Goal: Communication & Community: Answer question/provide support

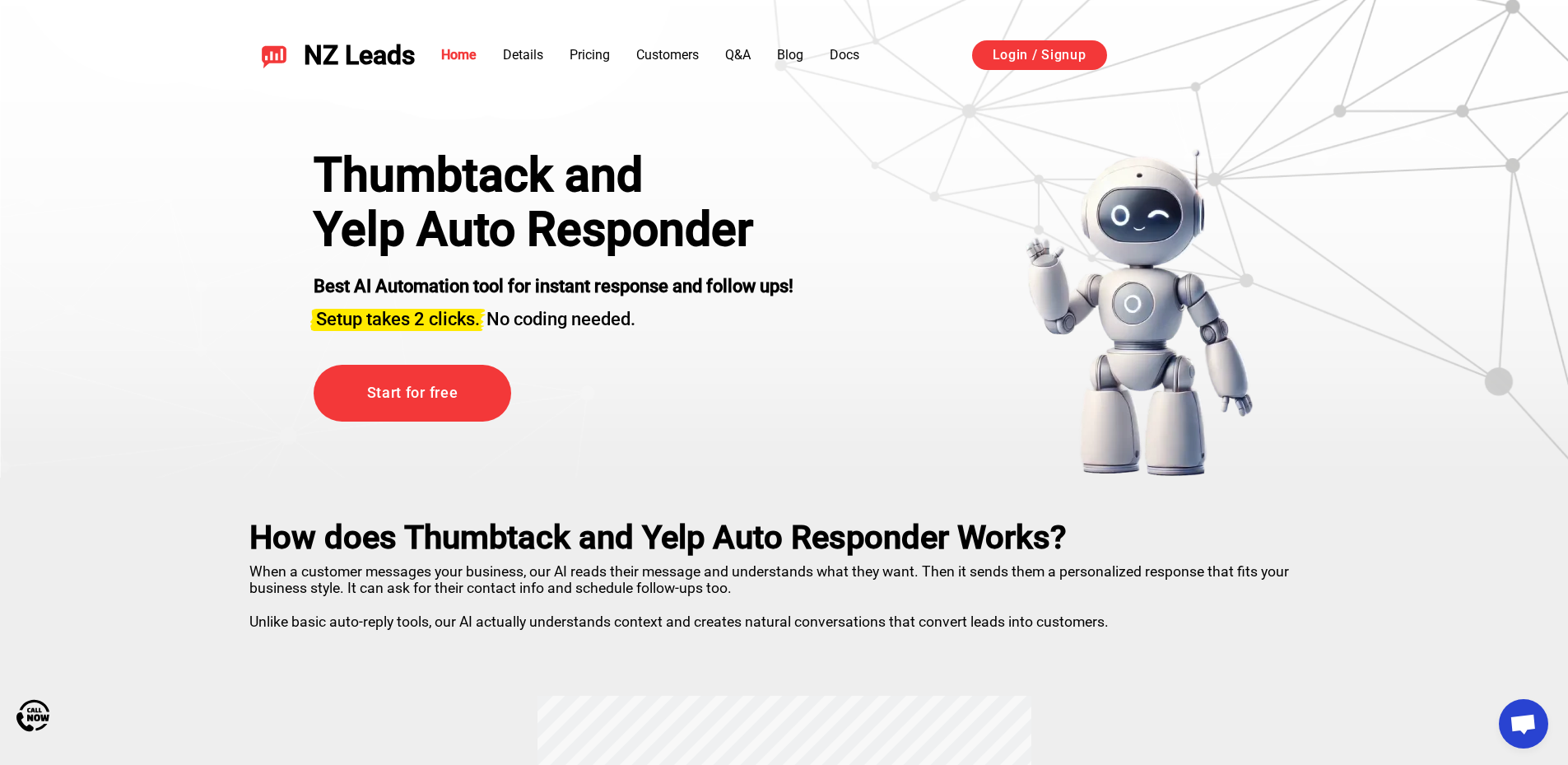
scroll to position [2922, 0]
click at [1008, 54] on link "Login / Signup" at bounding box center [1039, 55] width 135 height 30
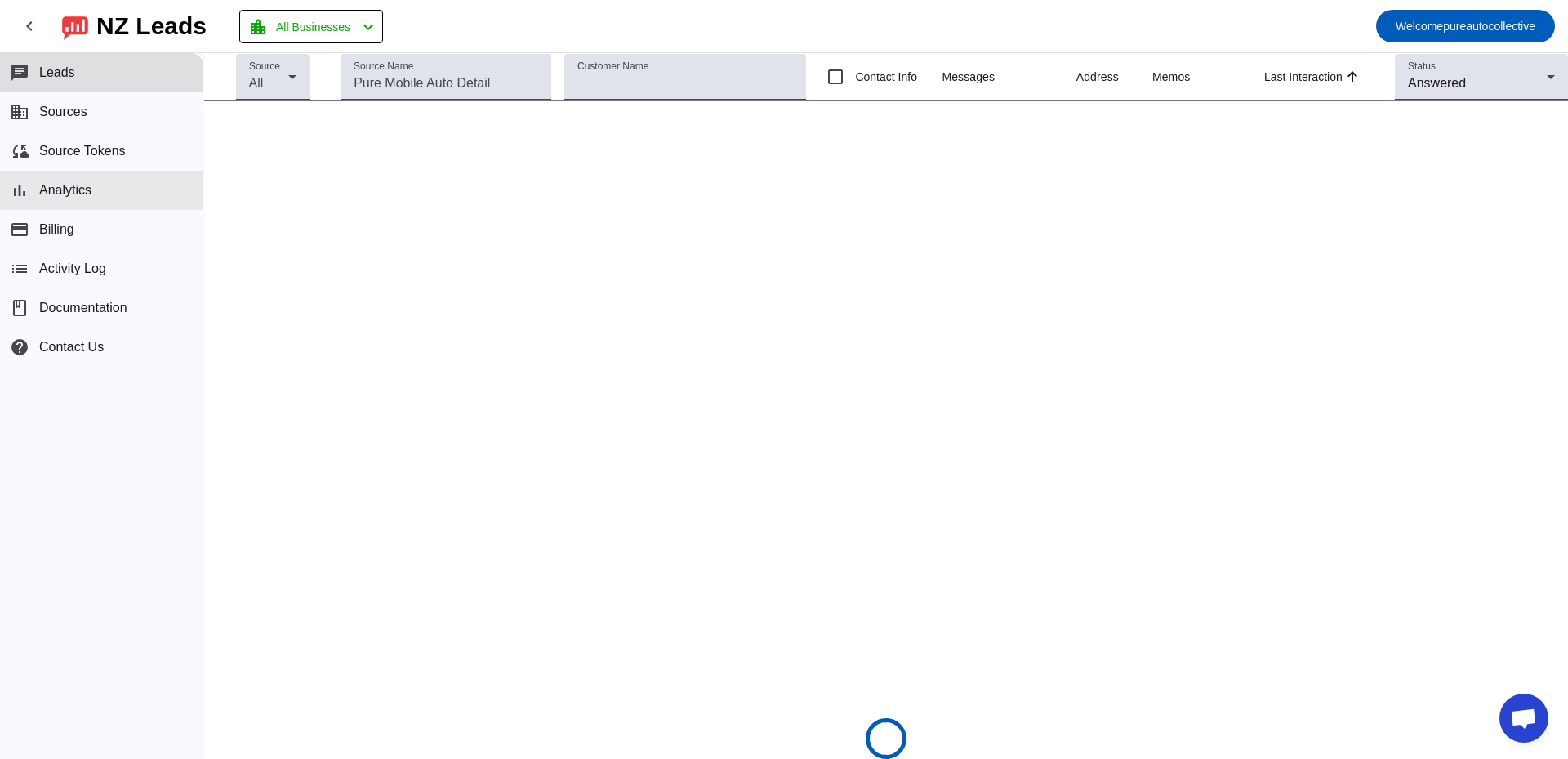
scroll to position [2899, 0]
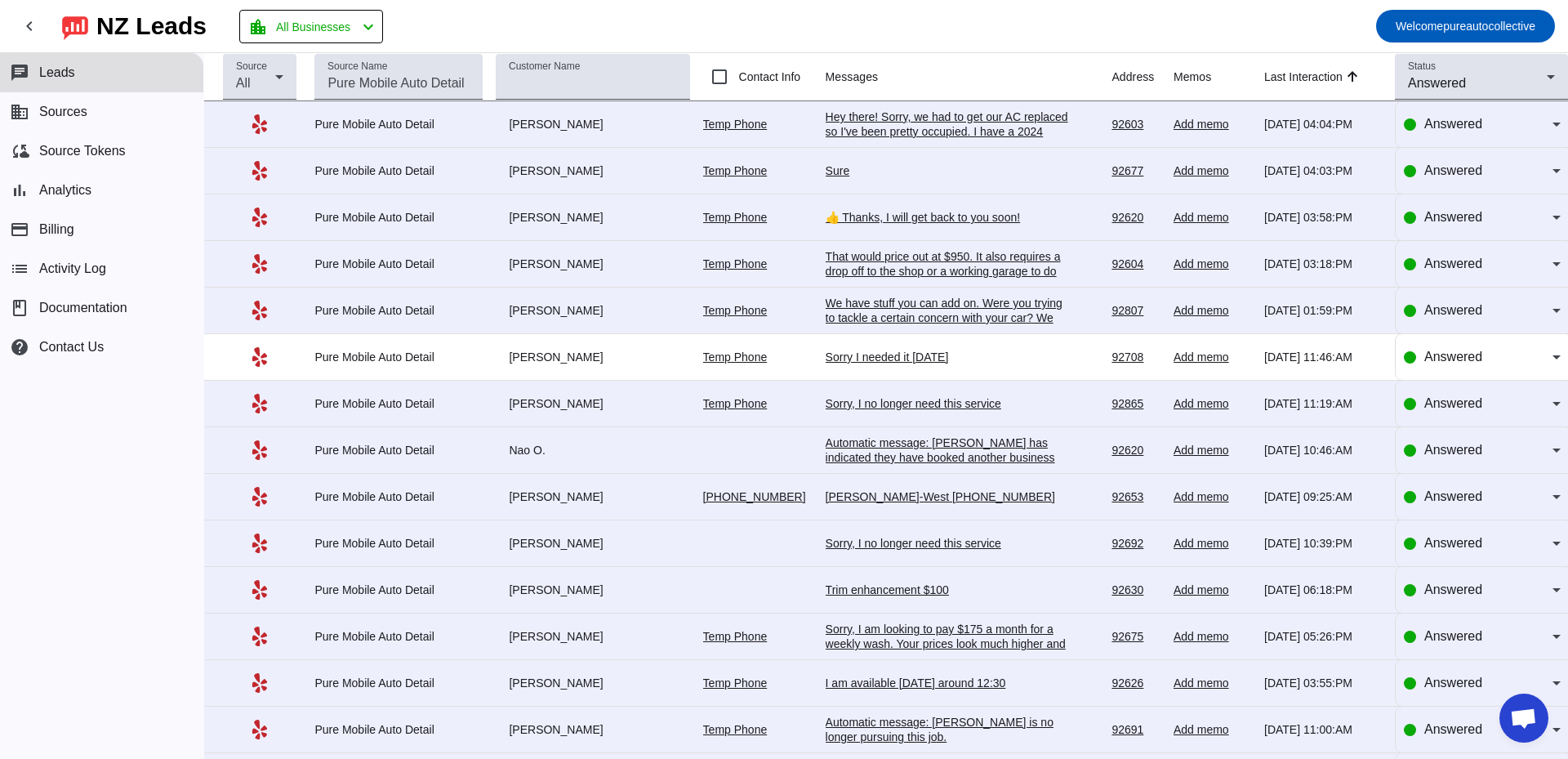
click at [952, 125] on div "Hey there! Sorry, we had to get our AC replaced so I've been pretty occupied. I…" at bounding box center [947, 153] width 245 height 88
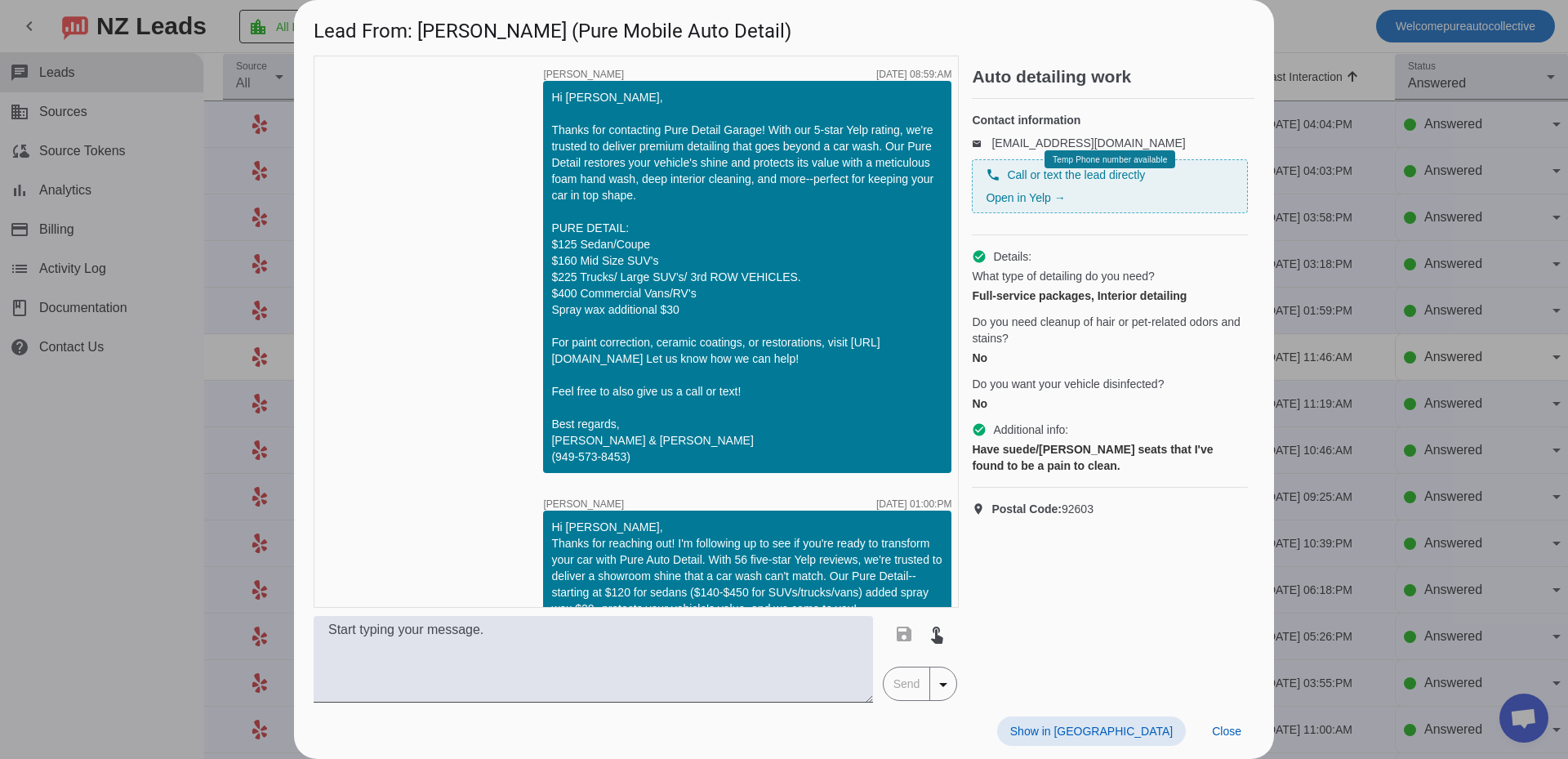
scroll to position [1047, 0]
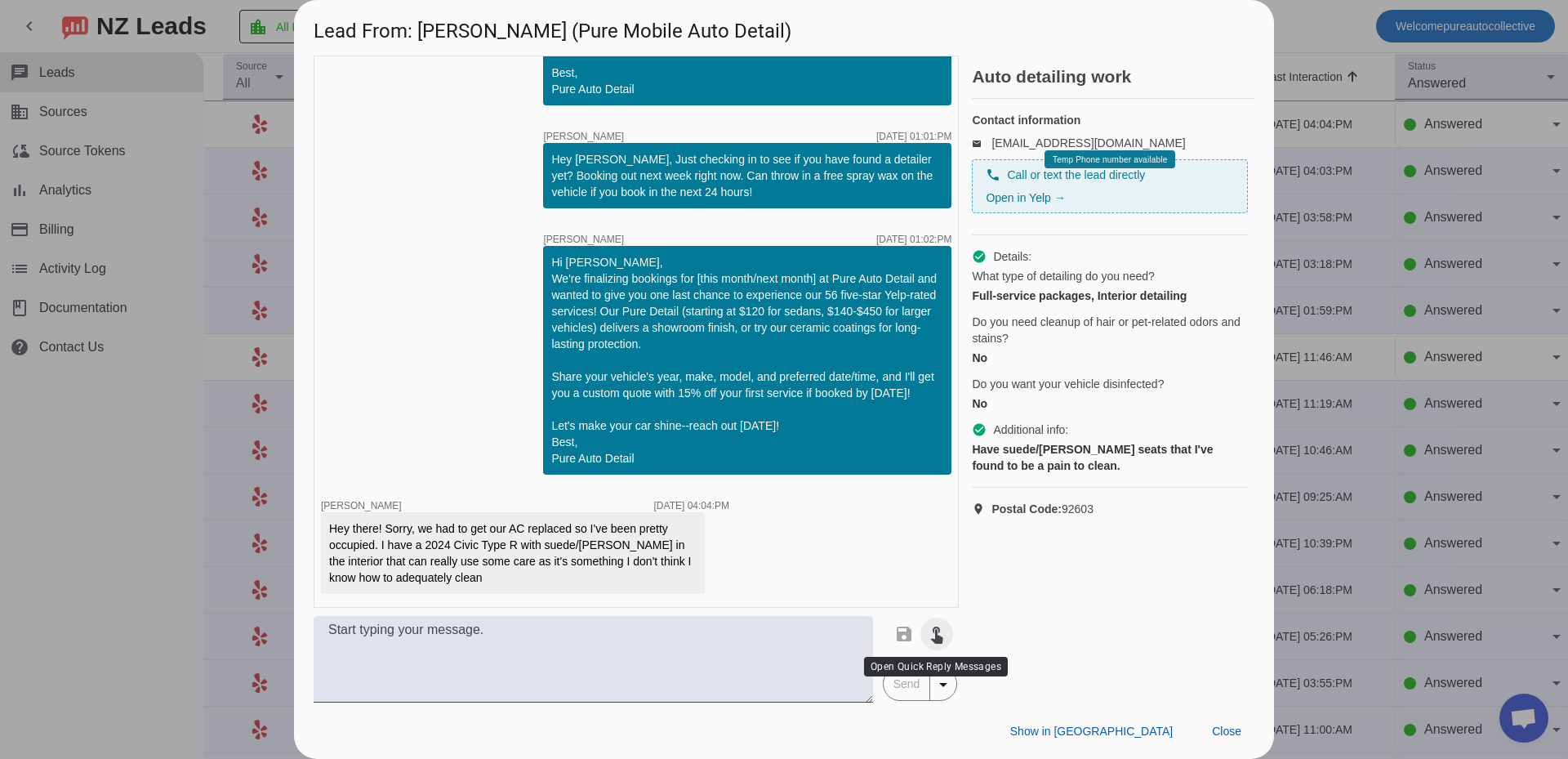
click at [933, 644] on span at bounding box center [936, 634] width 39 height 39
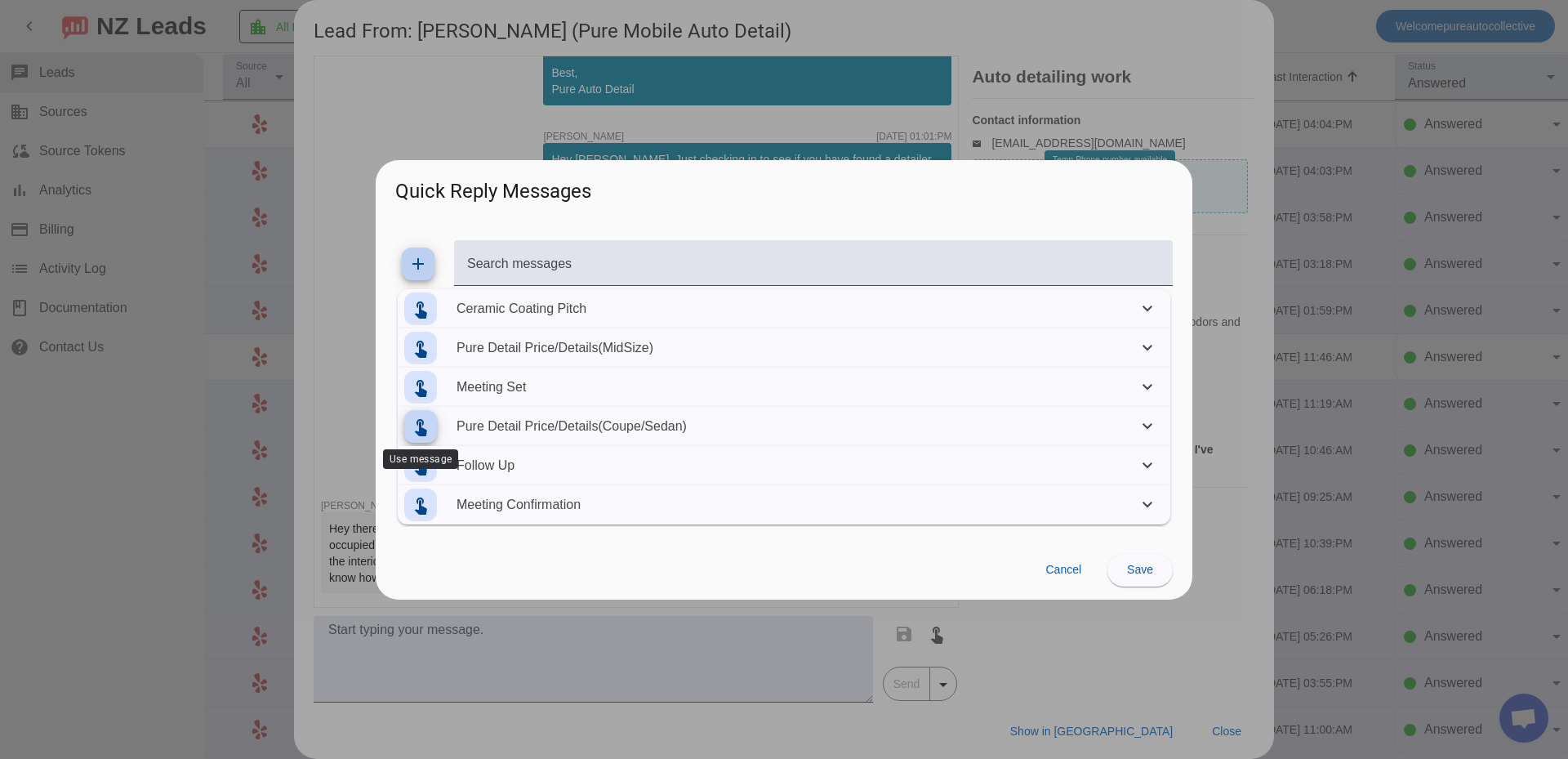
click at [421, 427] on mat-icon "touch_app" at bounding box center [420, 427] width 20 height 20
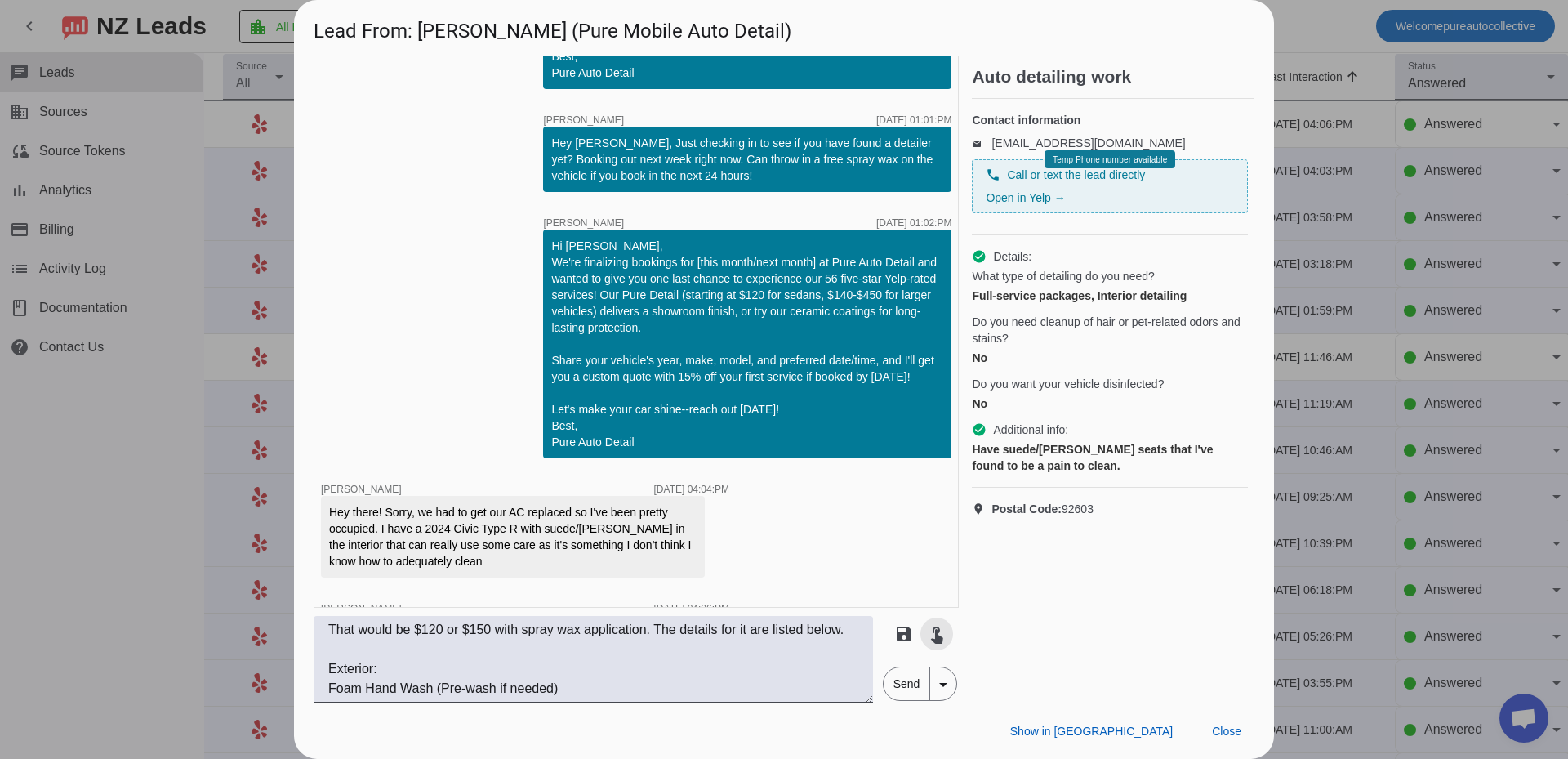
scroll to position [1199, 0]
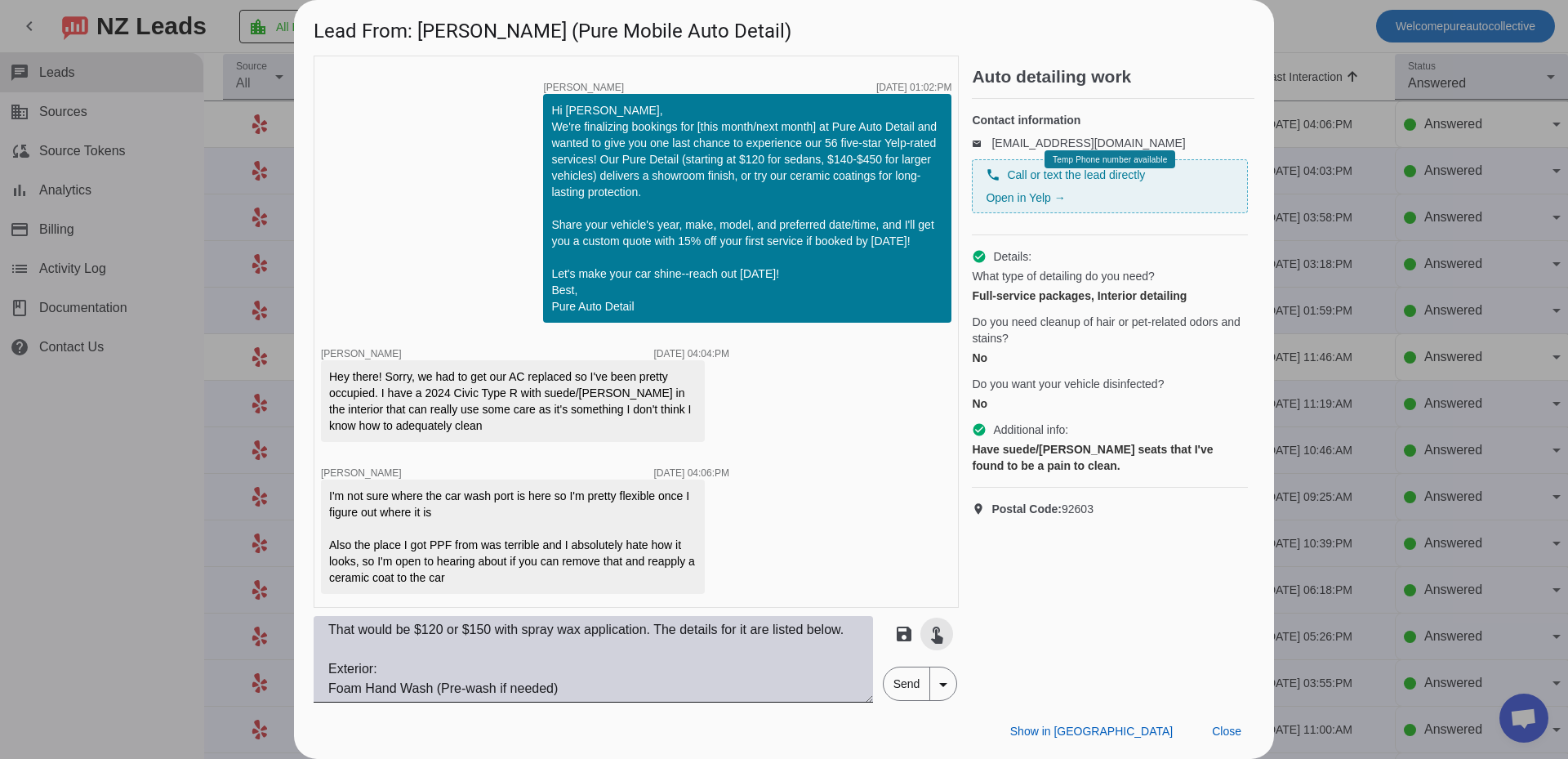
click at [583, 665] on textarea "That would be $120 or $150 with spray wax application. The details for it are l…" at bounding box center [593, 659] width 559 height 87
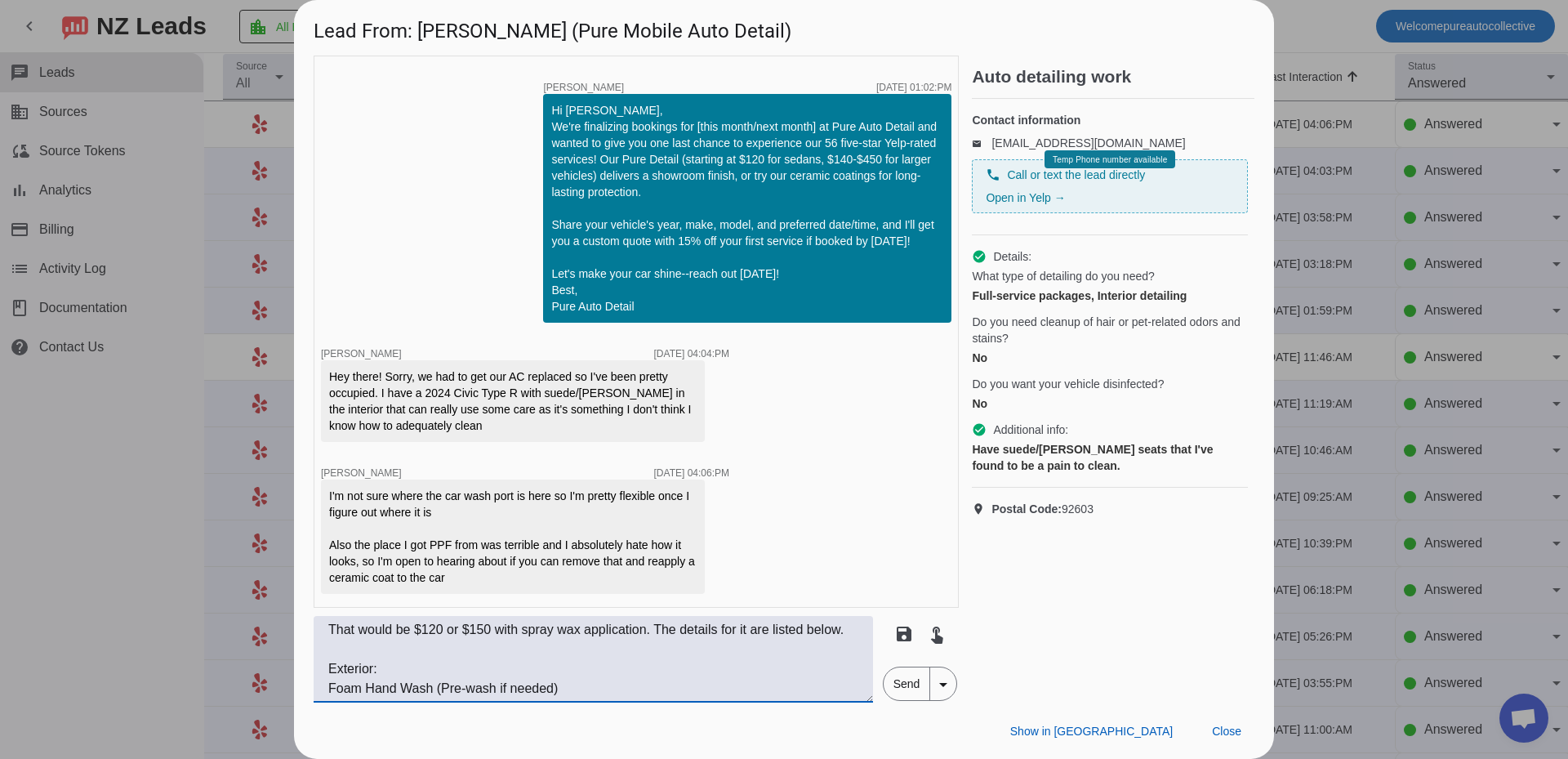
click at [390, 660] on textarea "That would be $120 or $150 with spray wax application. The details for it are l…" at bounding box center [593, 659] width 559 height 87
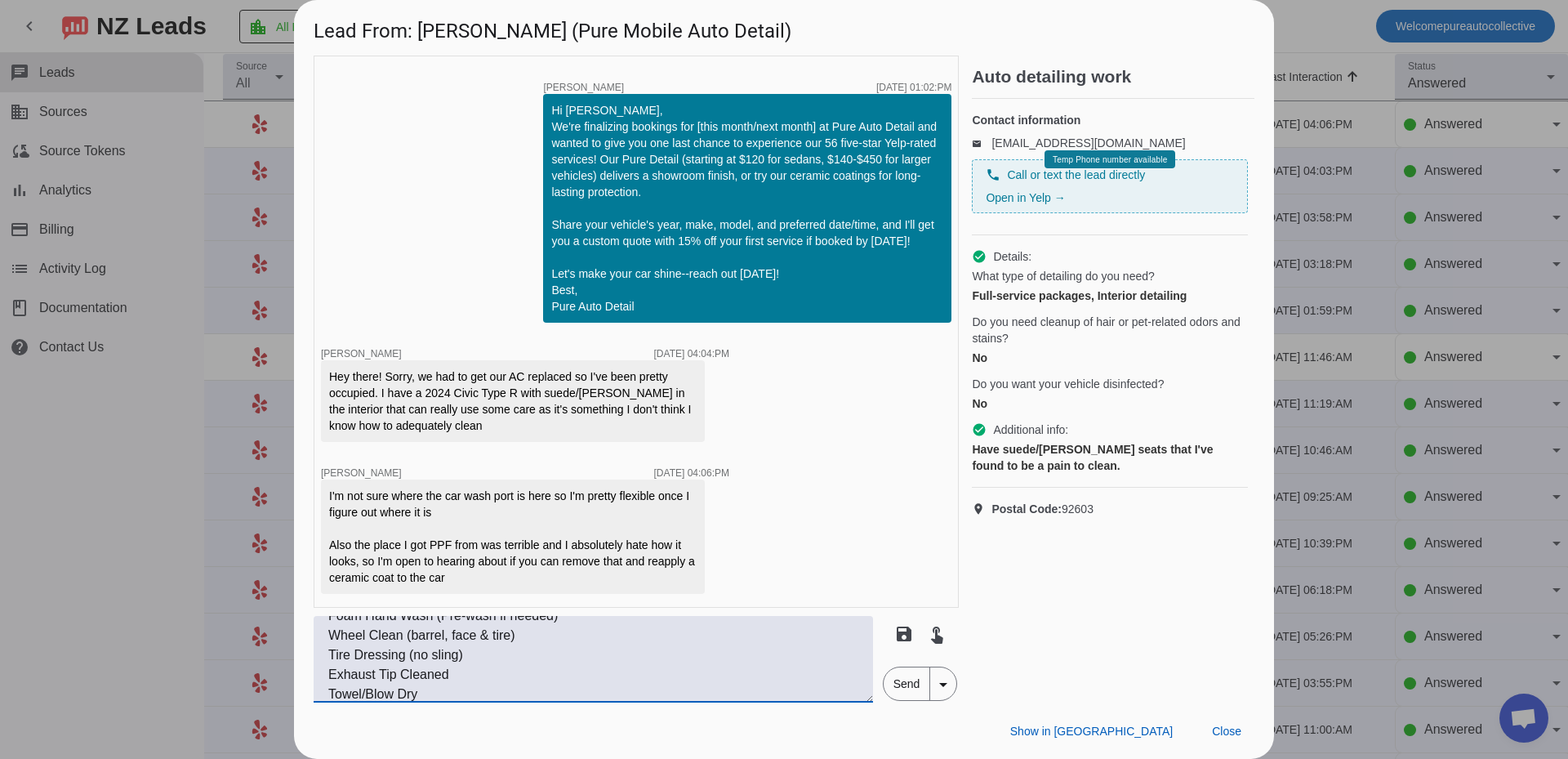
scroll to position [196, 0]
drag, startPoint x: 327, startPoint y: 631, endPoint x: 675, endPoint y: 710, distance: 356.9
click at [675, 710] on div "Lead From: Mark K. (Pure Mobile Auto Detail) timer close Edwin G. 8/9/2025, 08:…" at bounding box center [784, 379] width 980 height 759
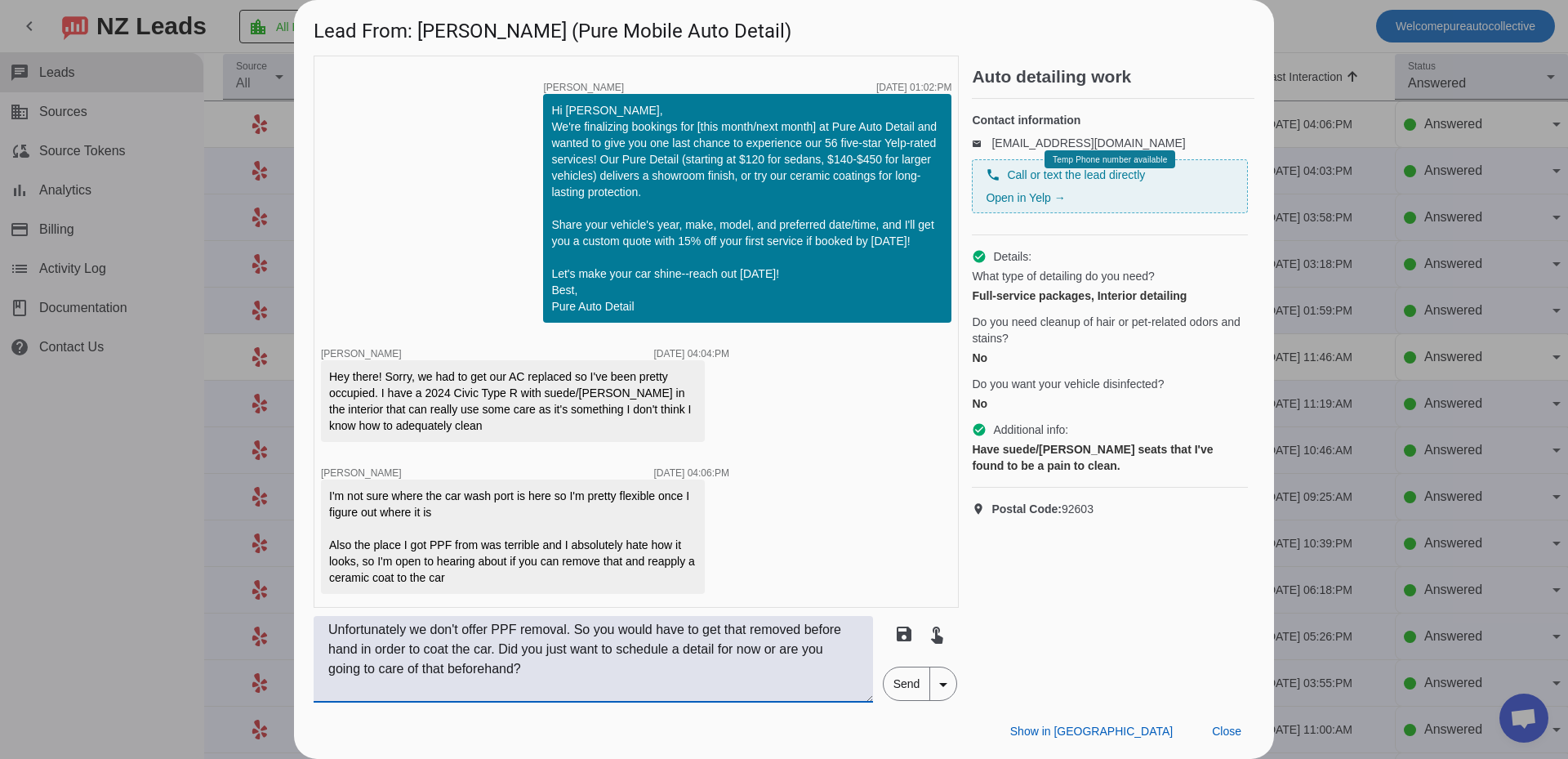
type textarea "Unfortunately we don't offer PPF removal. So you would have to get that removed…"
click at [910, 672] on span "Send" at bounding box center [907, 684] width 47 height 32
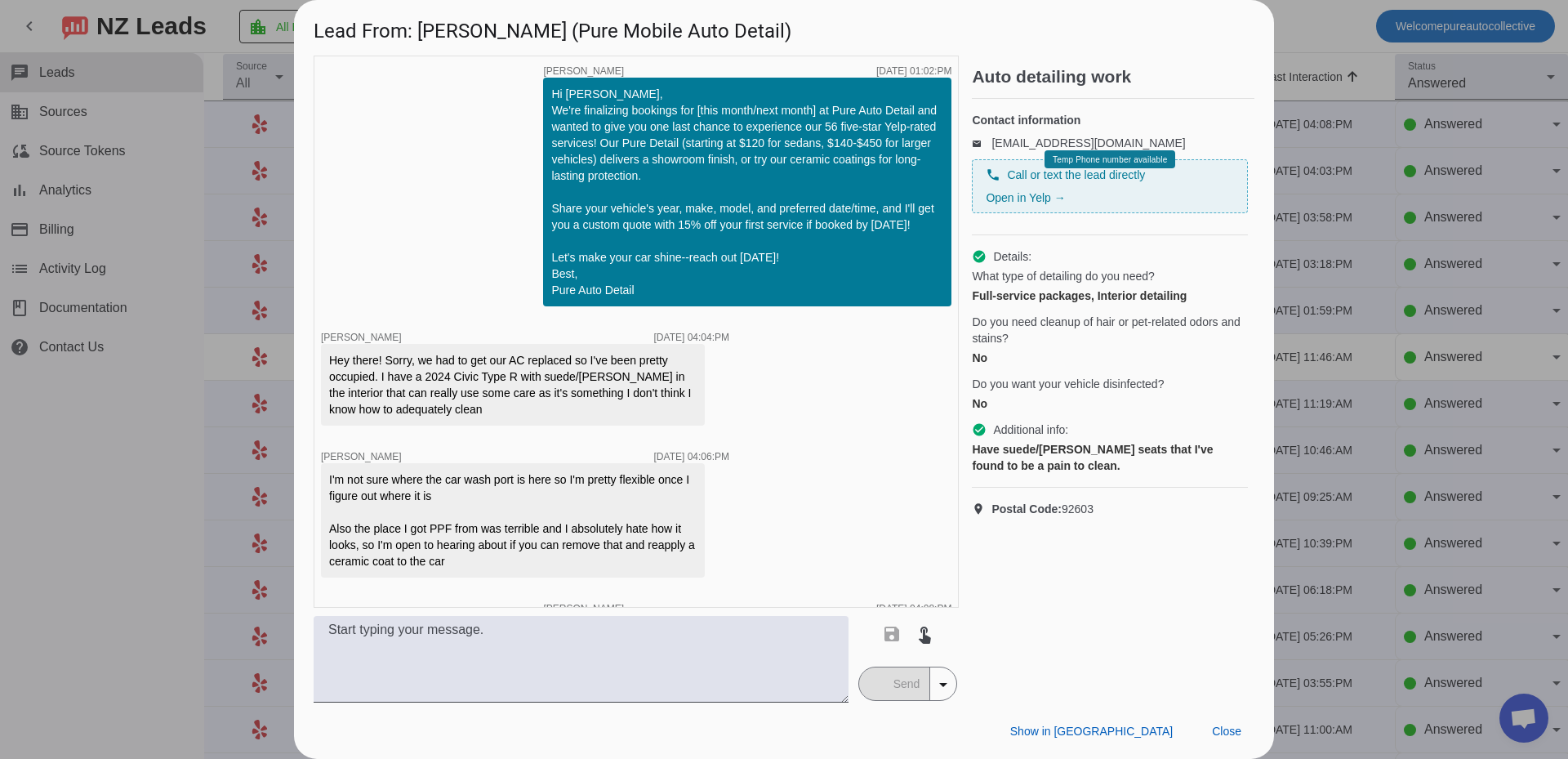
scroll to position [1302, 0]
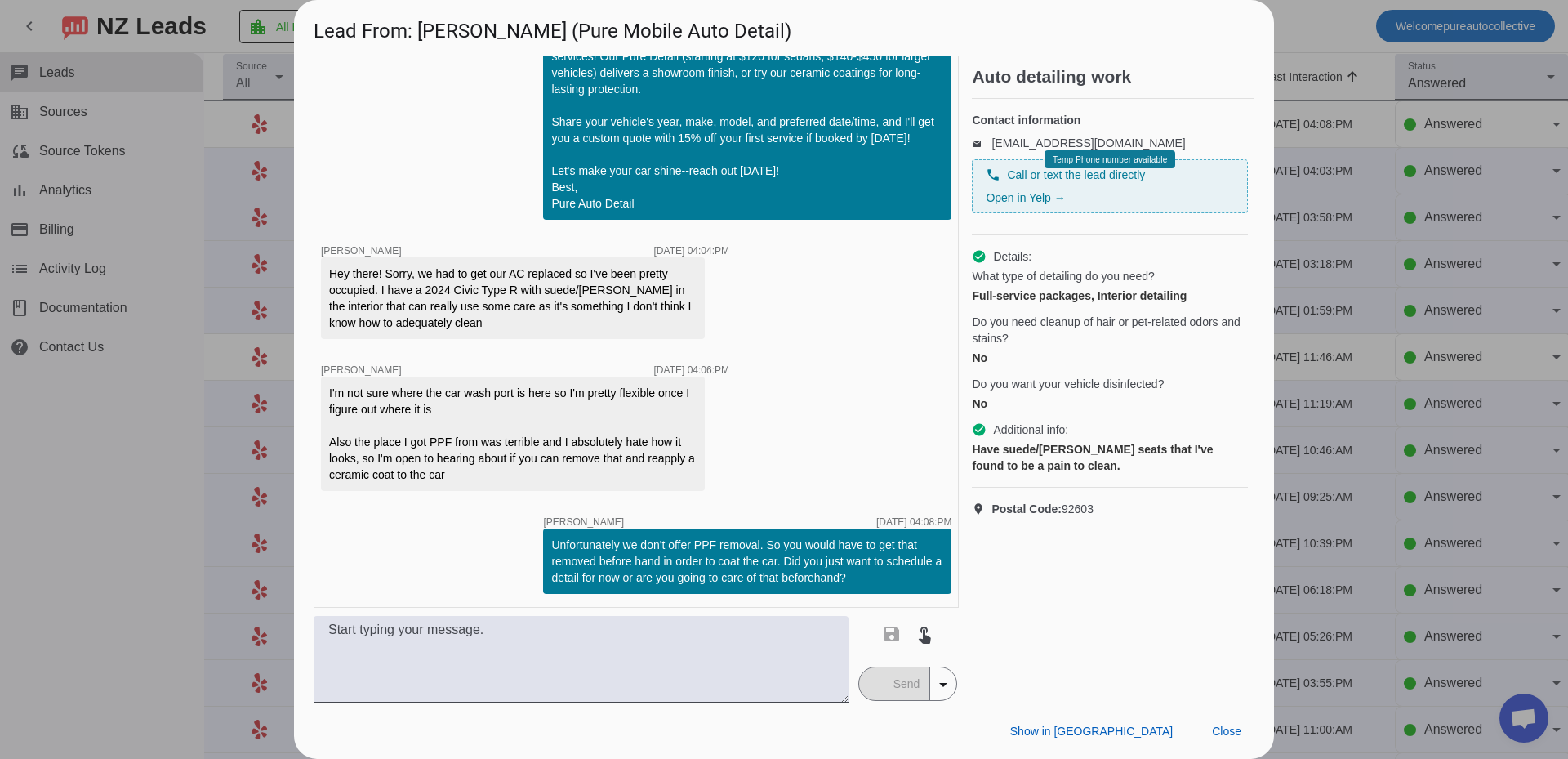
click at [742, 428] on div "timer close Edwin G. 8/9/2025, 08:59:AM Hi Mark, Thanks for contacting Pure Det…" at bounding box center [636, 332] width 645 height 552
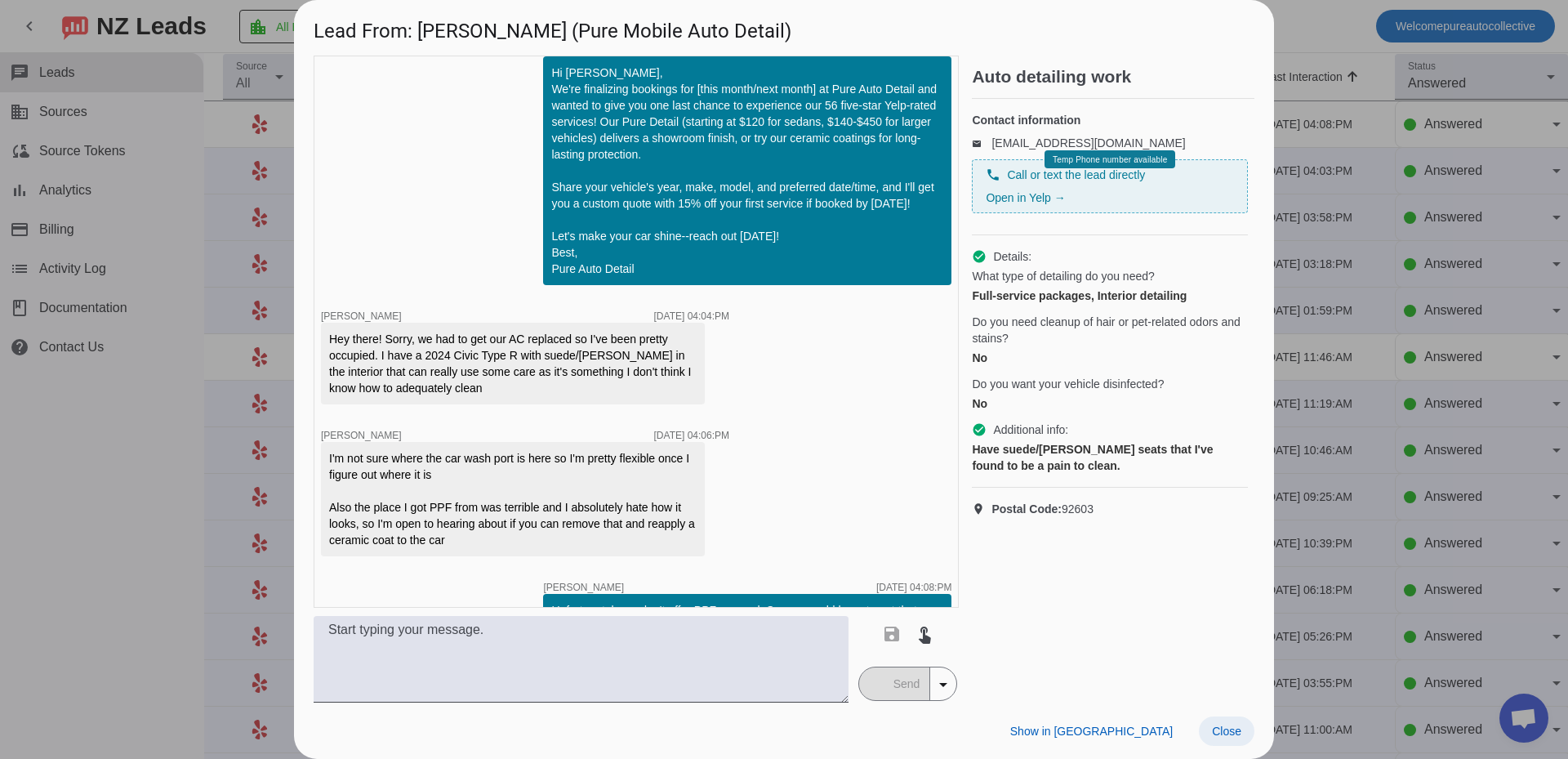
click at [1232, 721] on span at bounding box center [1227, 730] width 56 height 30
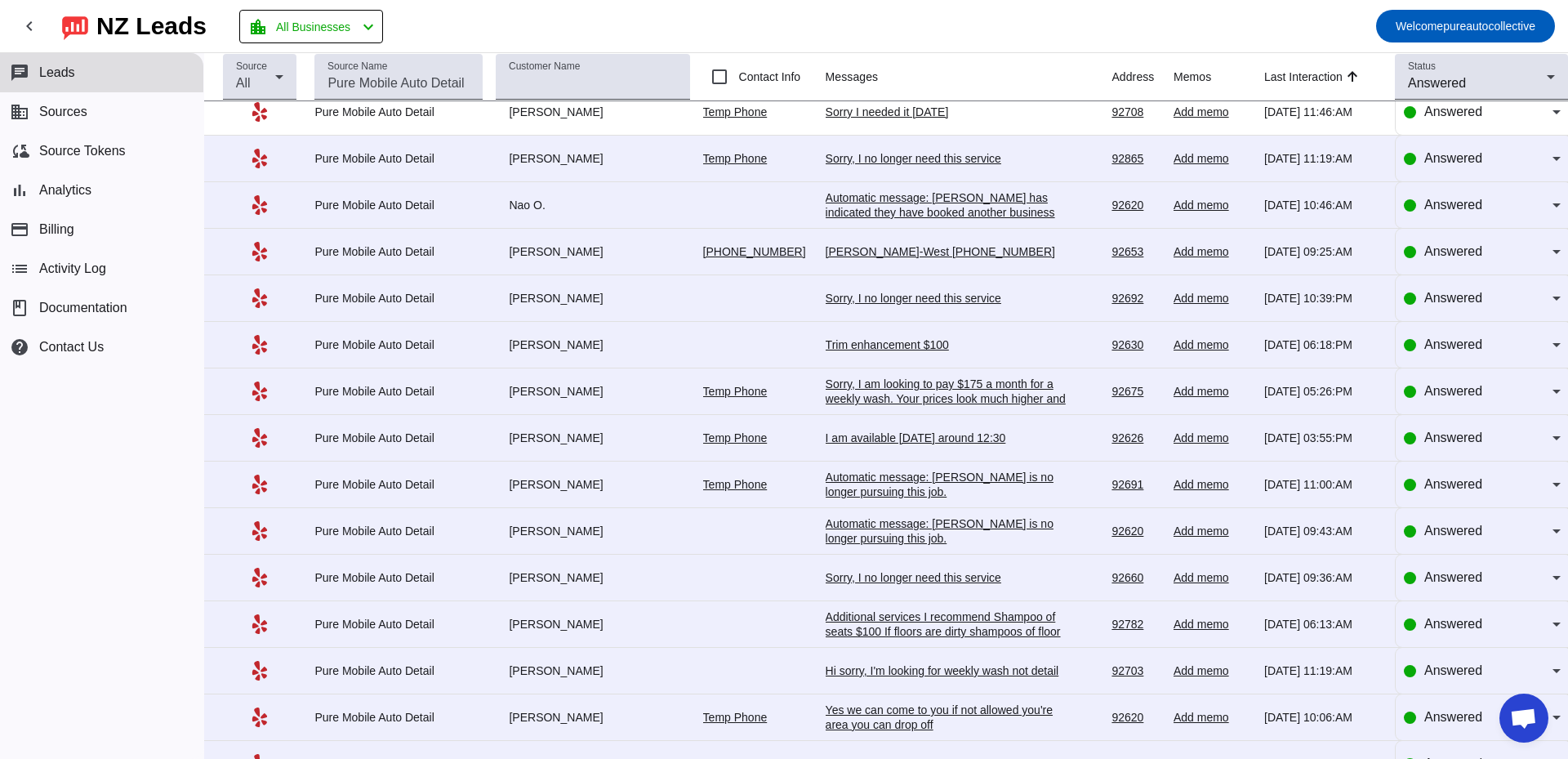
scroll to position [0, 0]
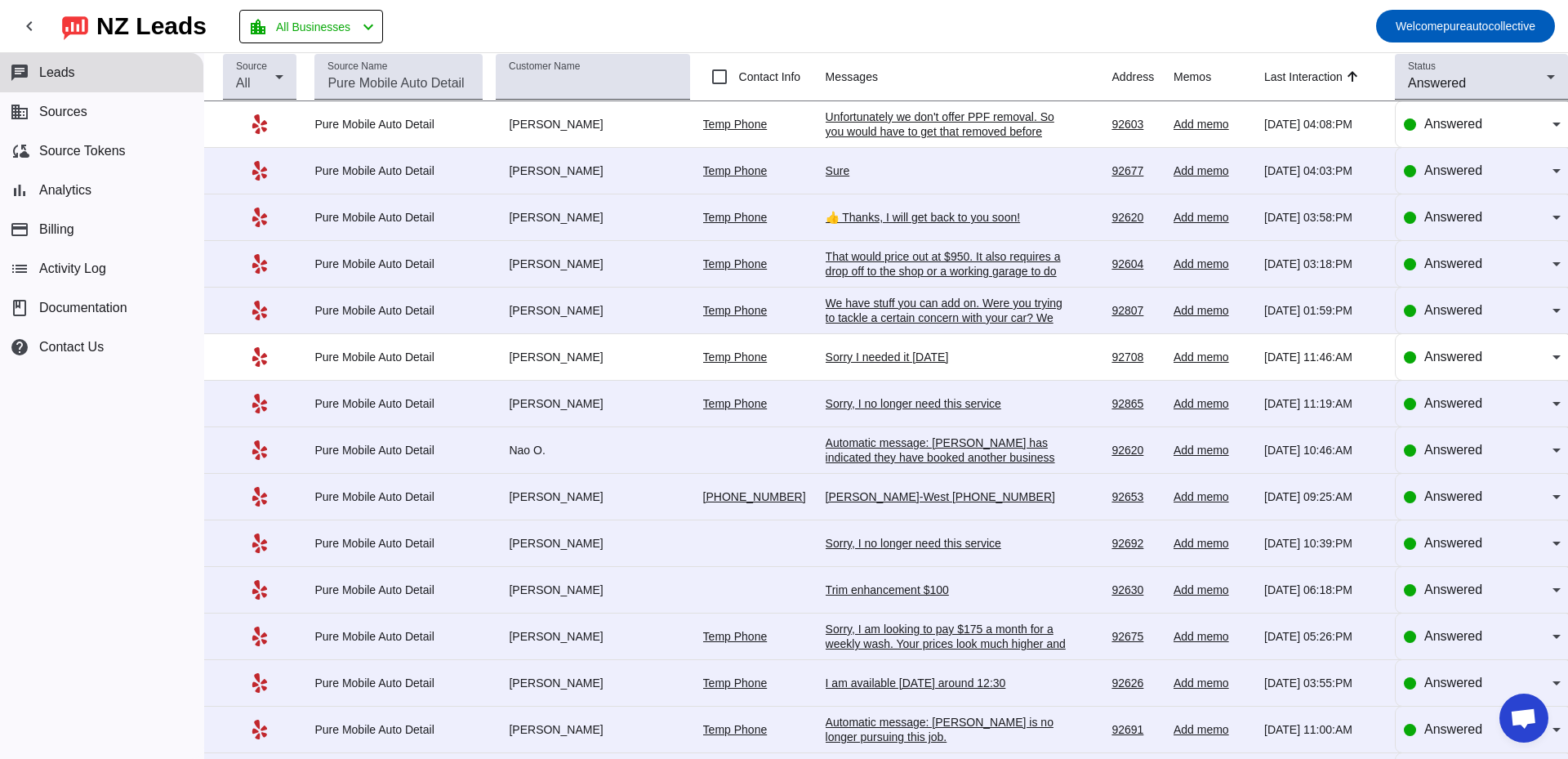
click at [874, 648] on div "Sorry, I am looking to pay $175 a month for a weekly wash. Your prices look muc…" at bounding box center [947, 643] width 245 height 44
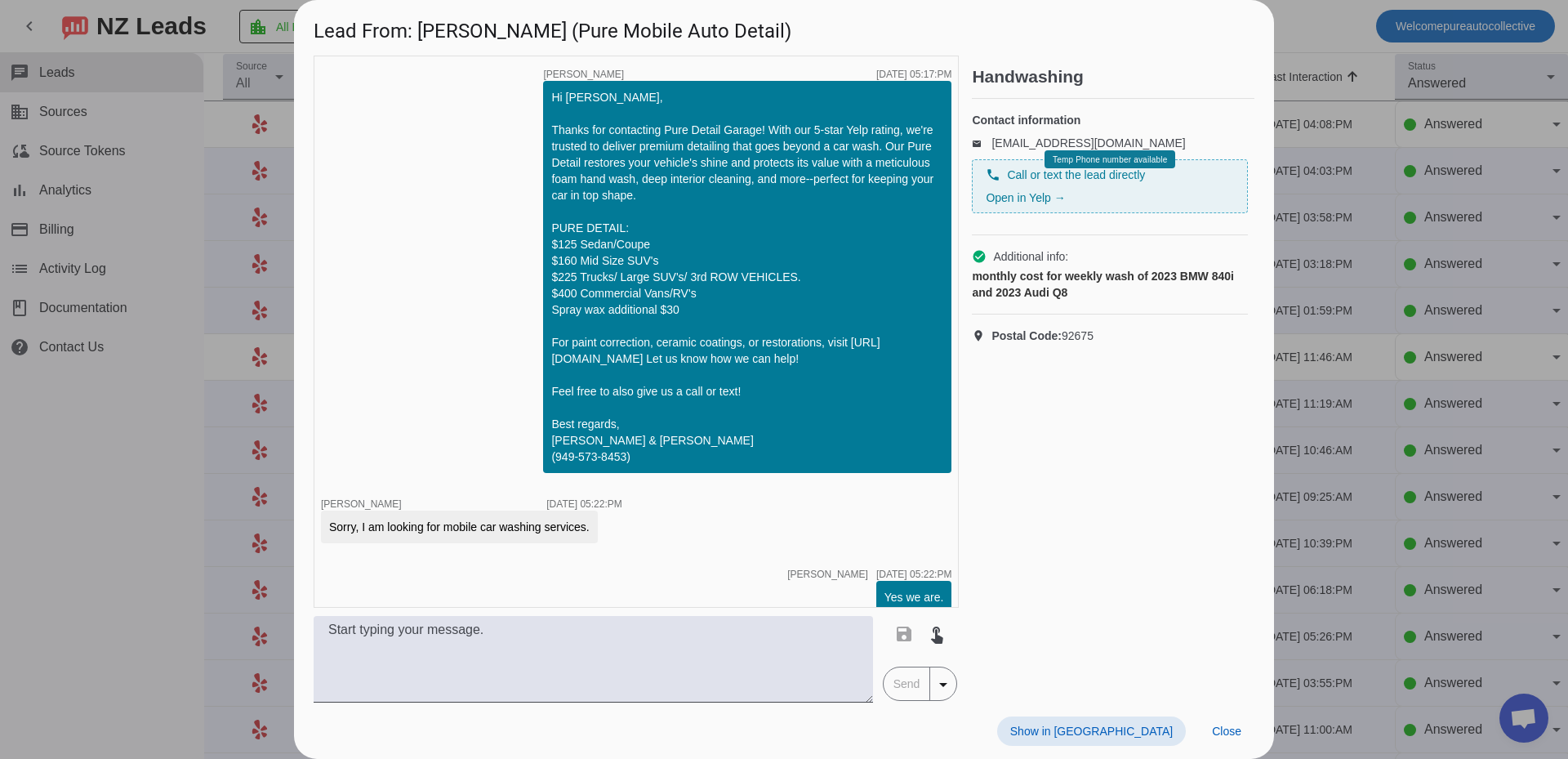
scroll to position [106, 0]
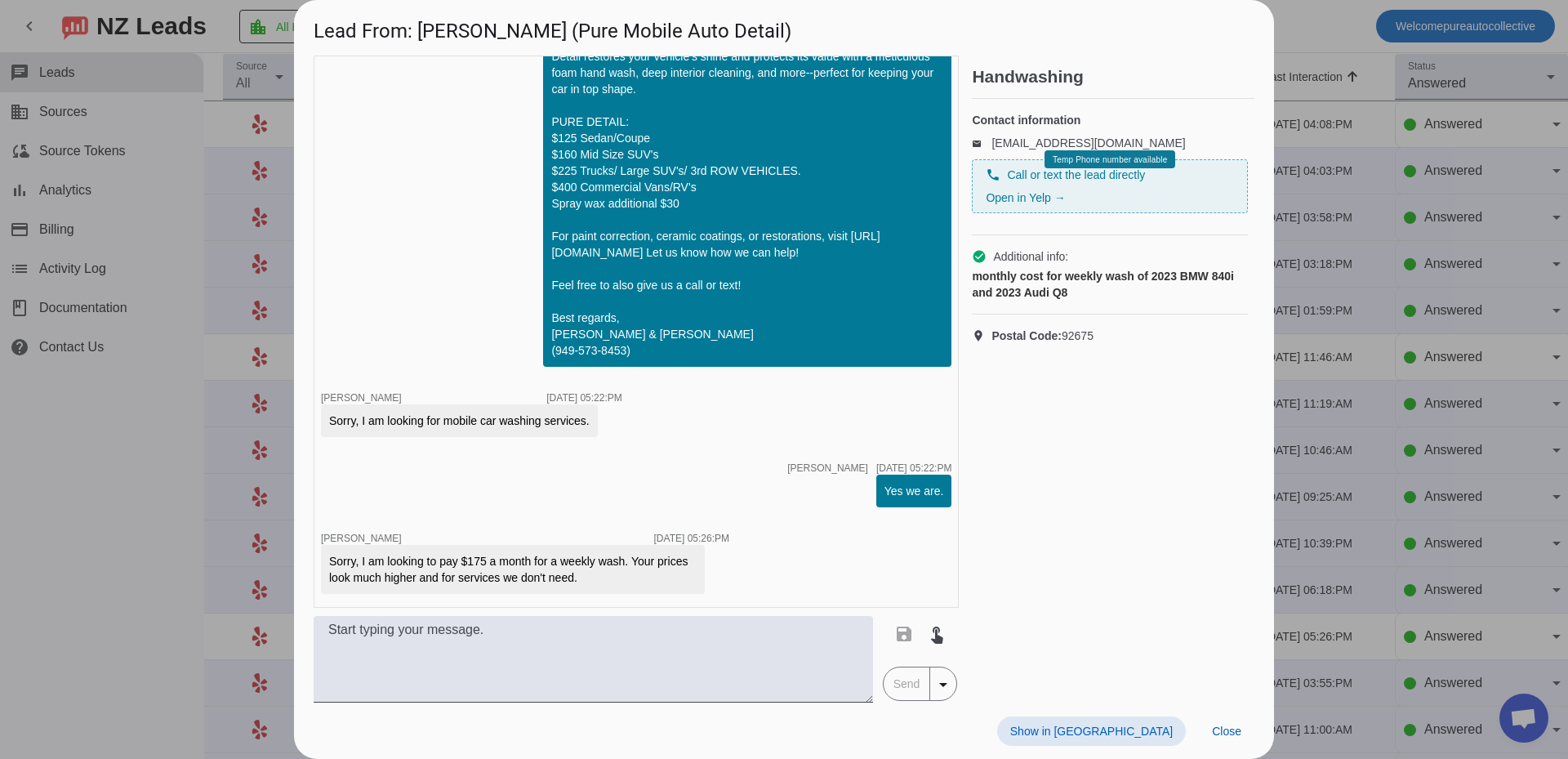
click at [1331, 482] on div at bounding box center [784, 379] width 1568 height 759
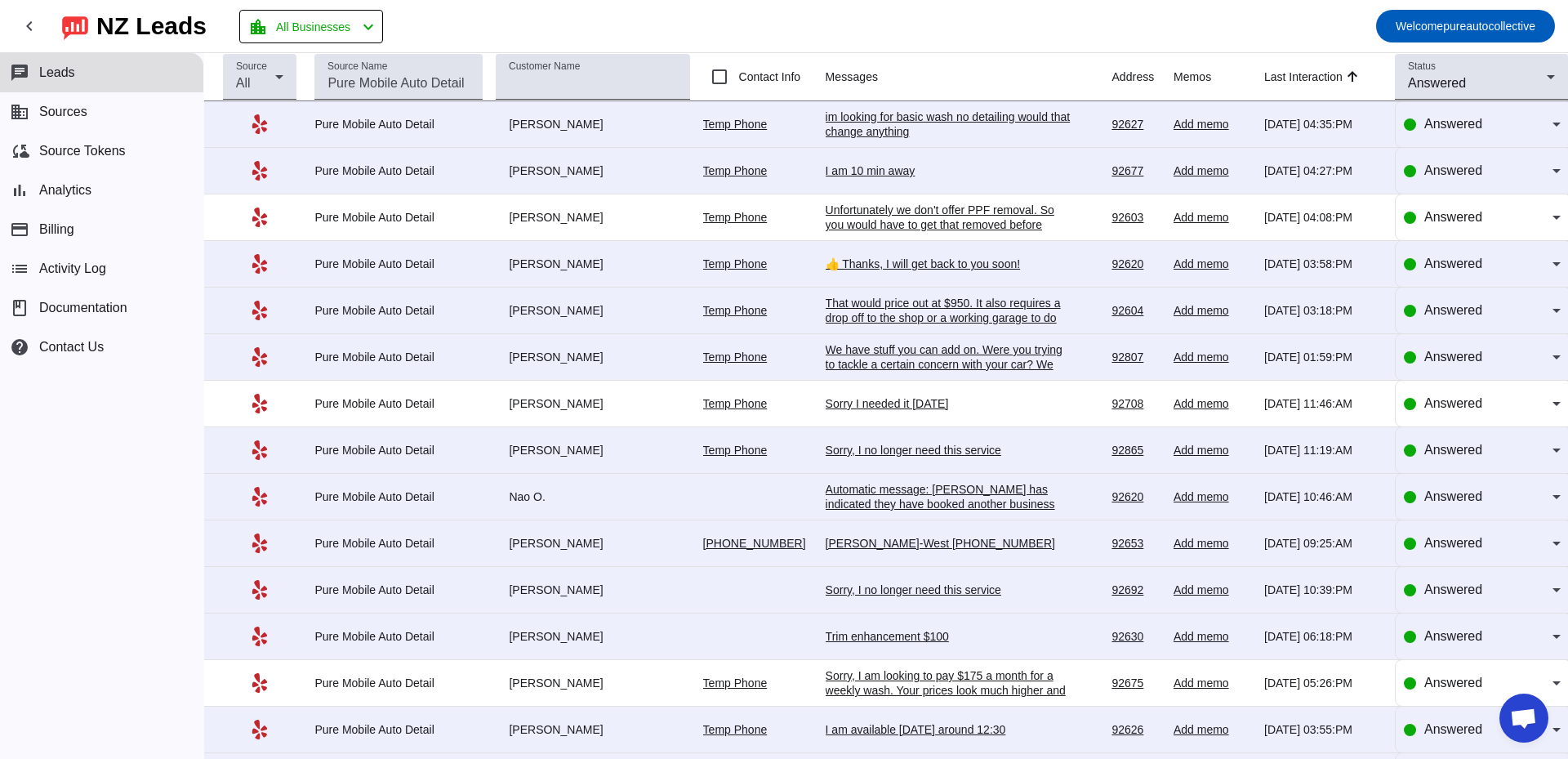
click at [880, 173] on div "I am 10 min away" at bounding box center [947, 170] width 245 height 14
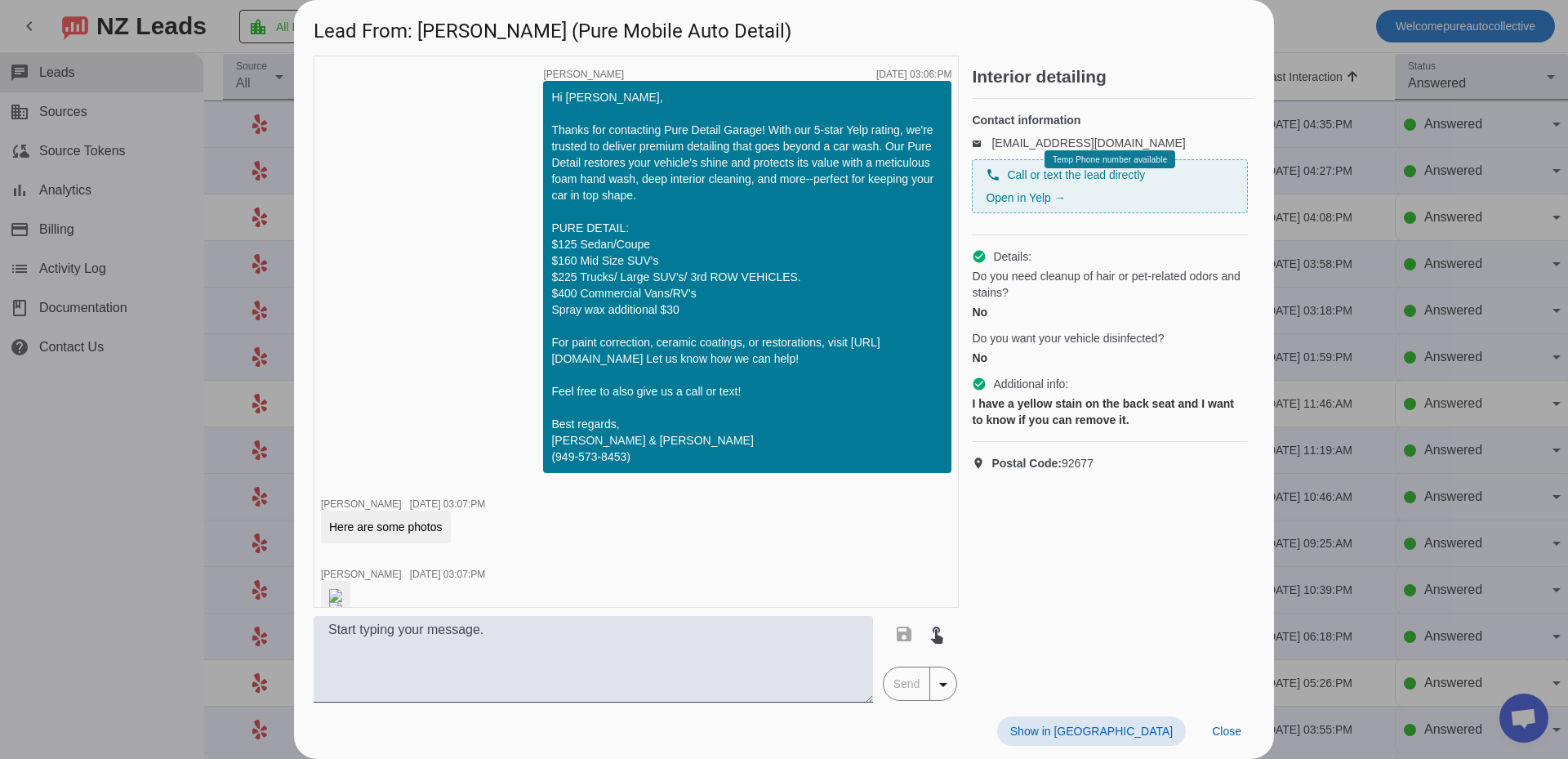
scroll to position [1728, 0]
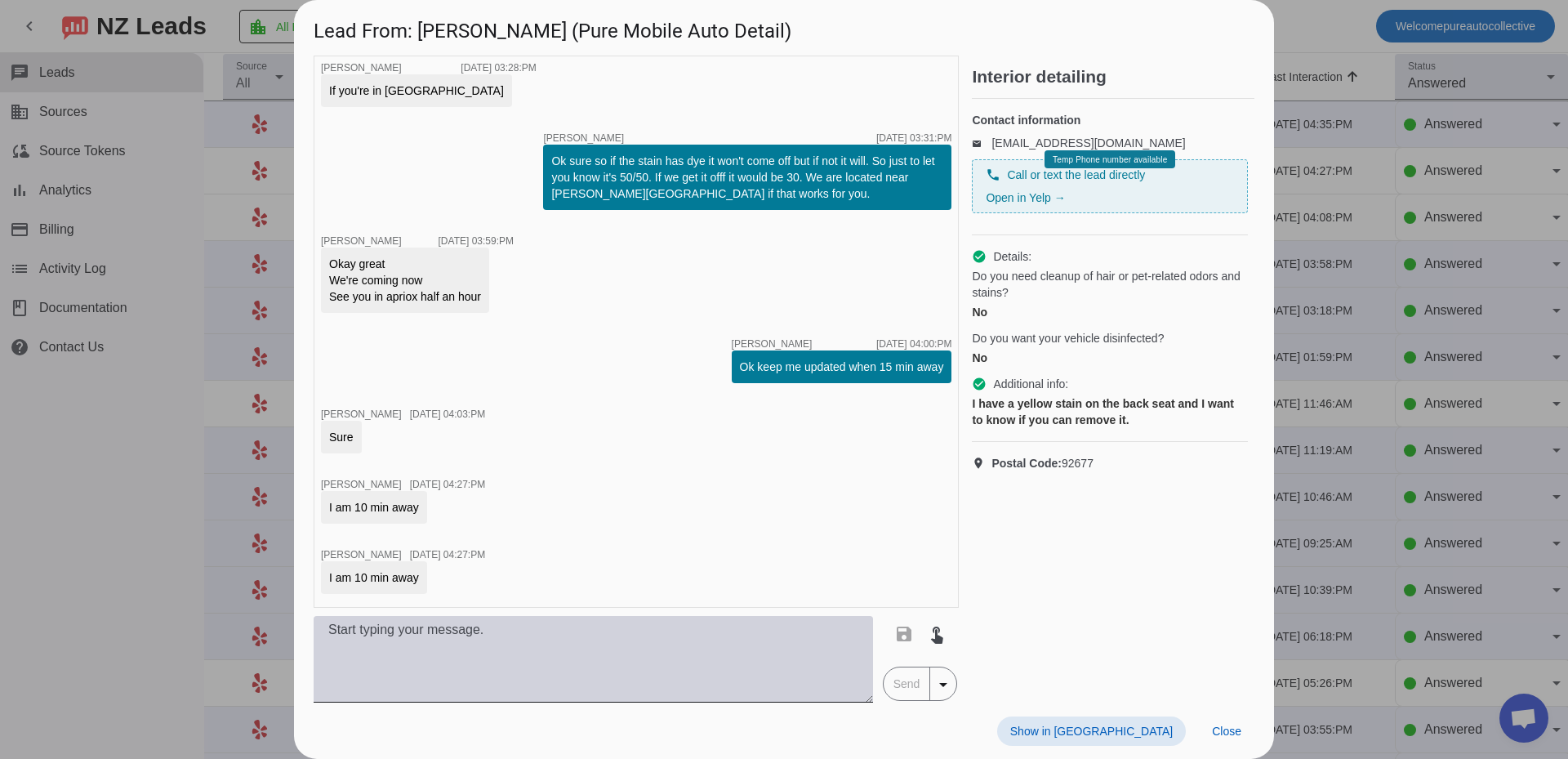
click at [448, 677] on textarea at bounding box center [593, 659] width 559 height 87
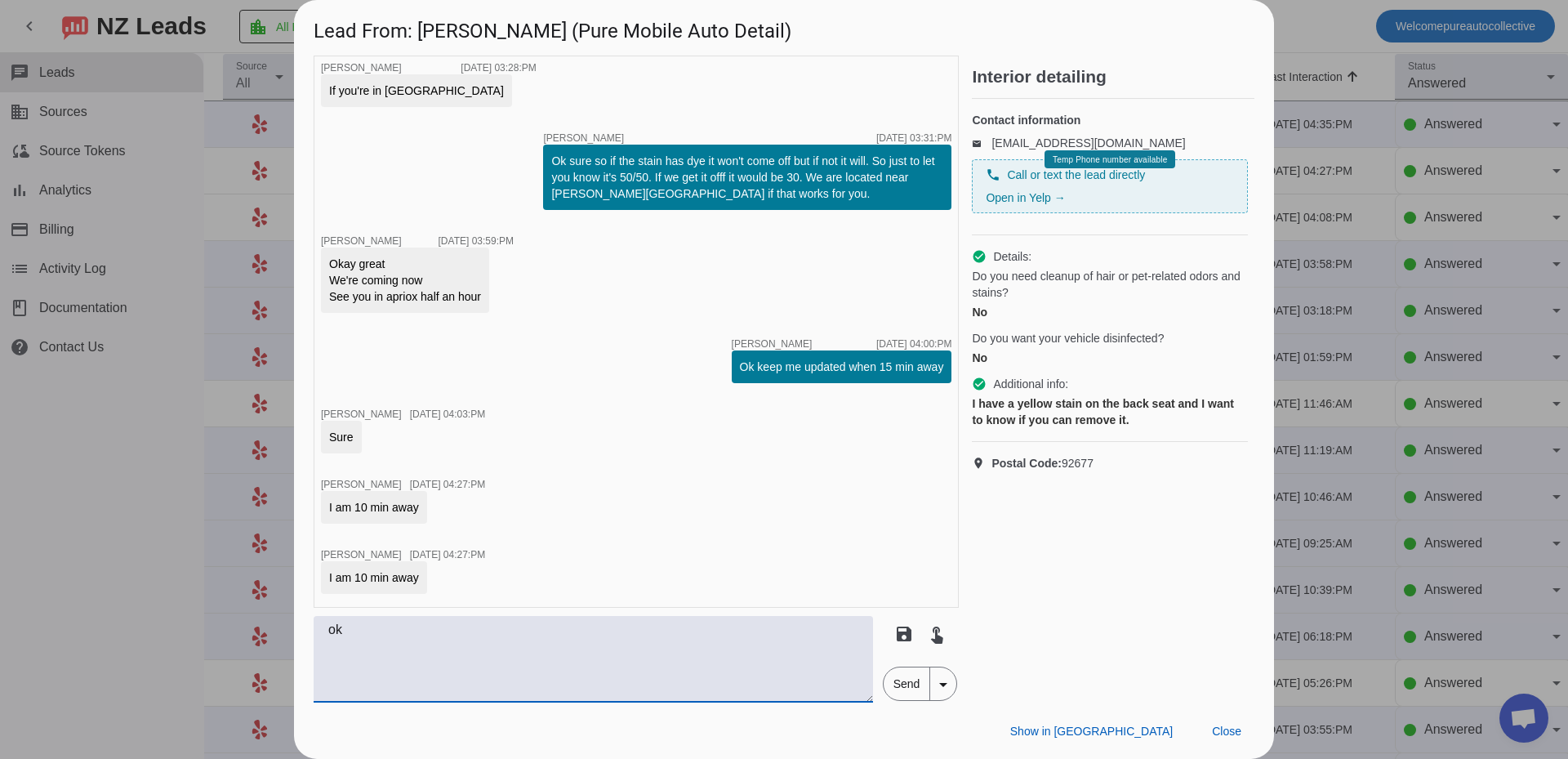
click at [461, 628] on textarea "ok" at bounding box center [593, 659] width 559 height 87
click at [636, 631] on textarea "ok, we are already outside so should see us soon as drive in." at bounding box center [593, 659] width 559 height 87
type textarea "ok, we are already outside so should see us soon as you drive in."
click at [923, 686] on span "Send" at bounding box center [907, 684] width 47 height 32
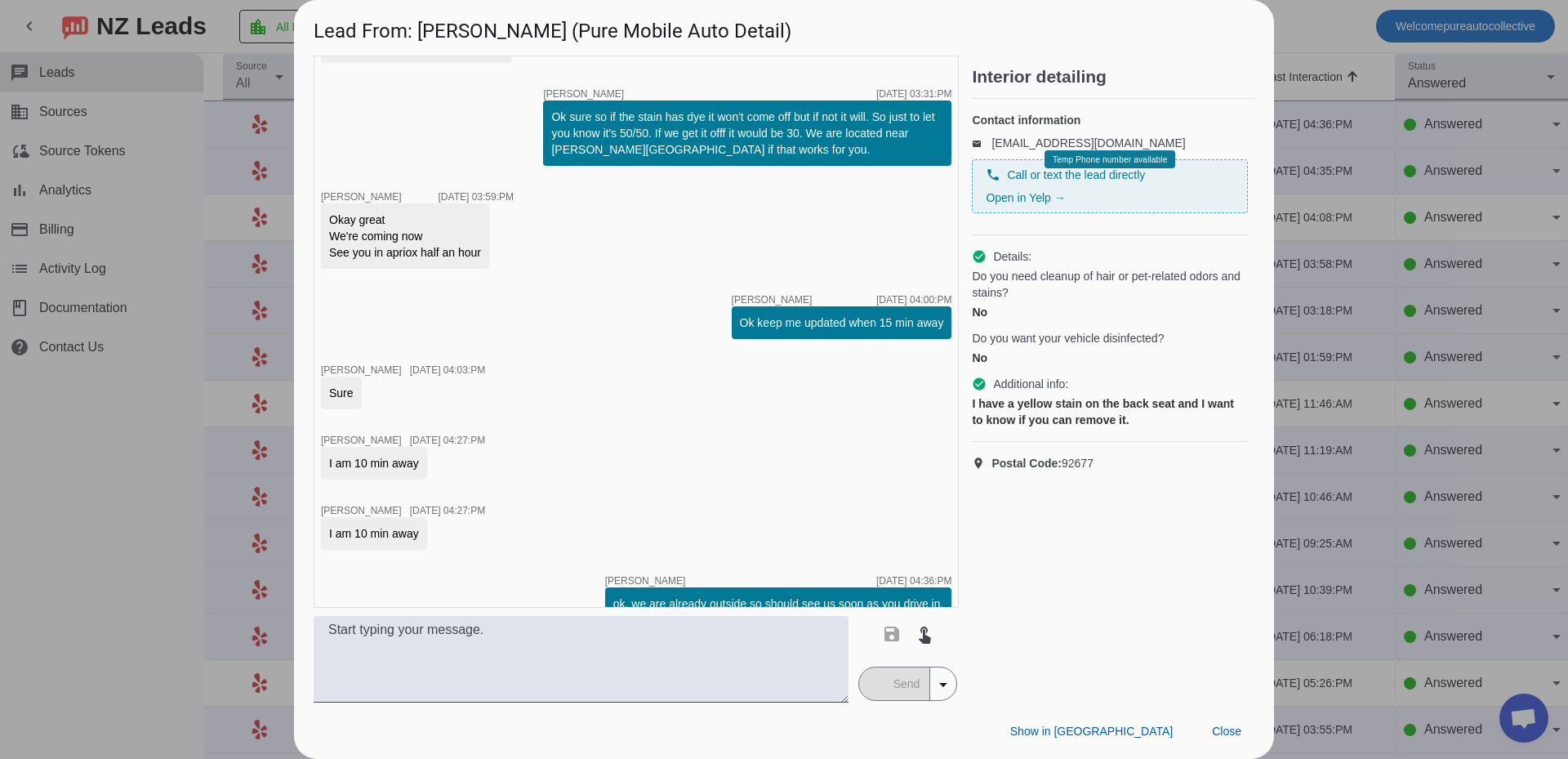
scroll to position [1798, 0]
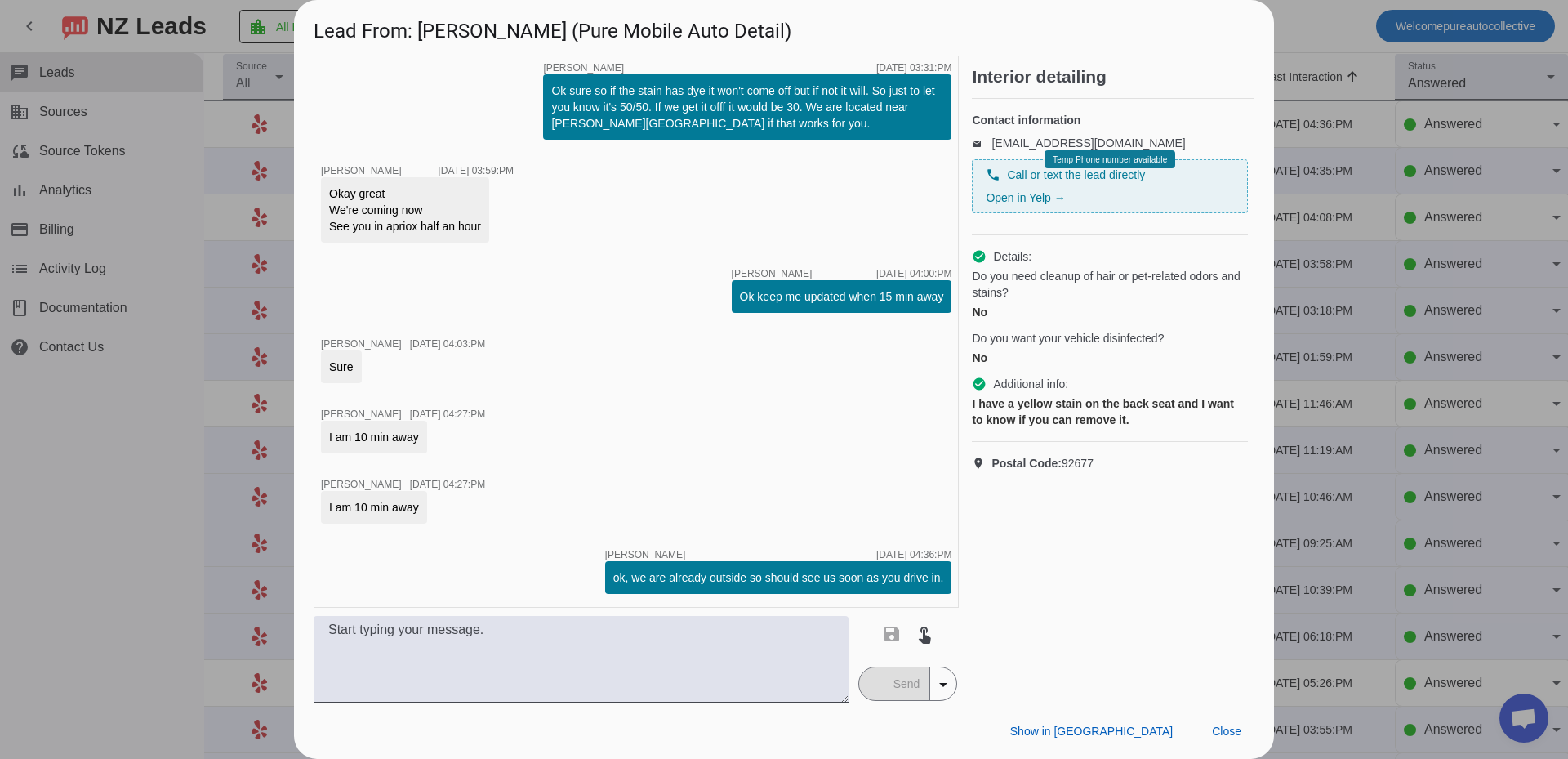
click at [1228, 739] on span at bounding box center [1227, 730] width 56 height 30
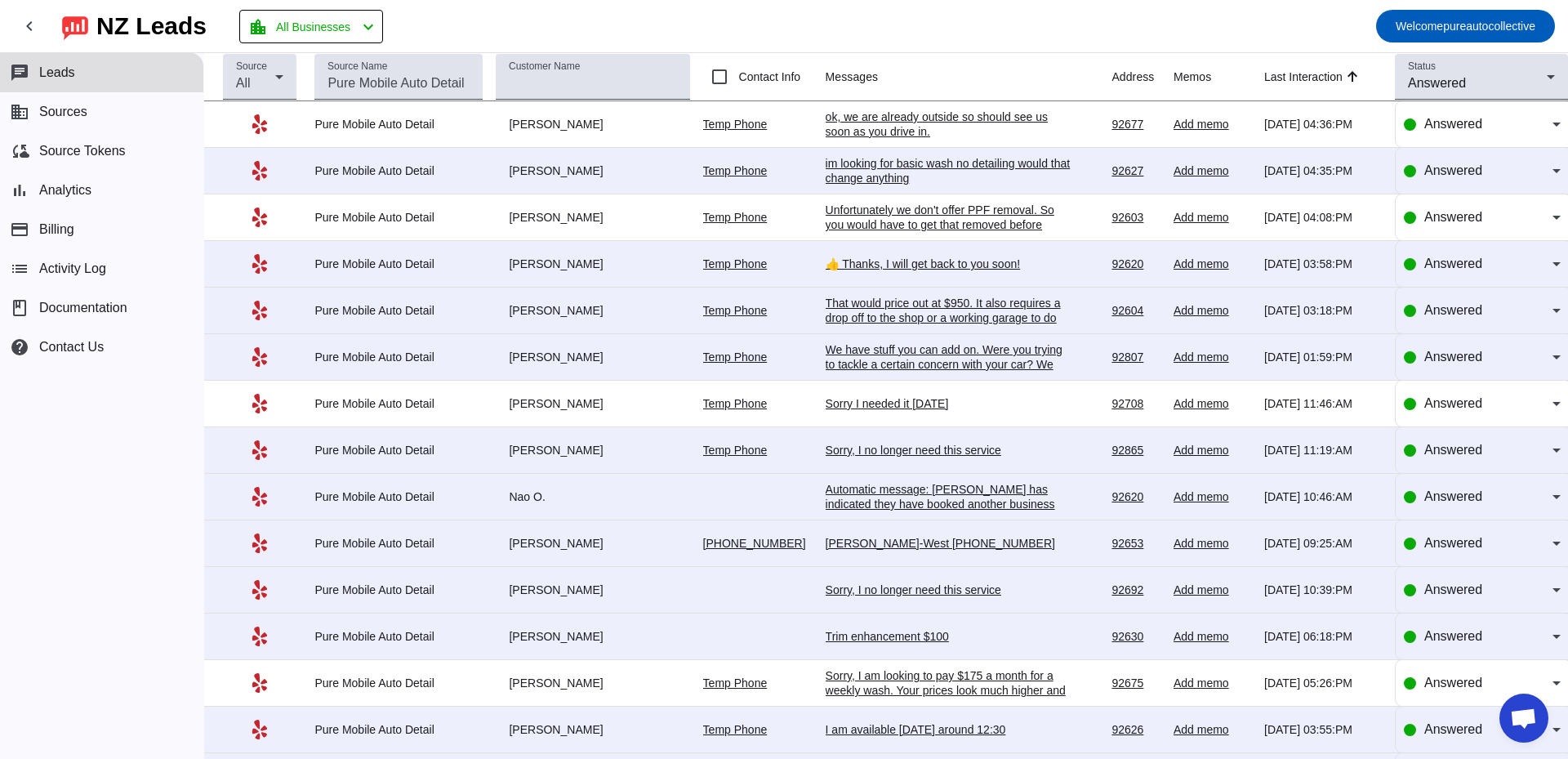
click at [877, 172] on div "im looking for basic wash no detailing would that change anything" at bounding box center [947, 170] width 245 height 30
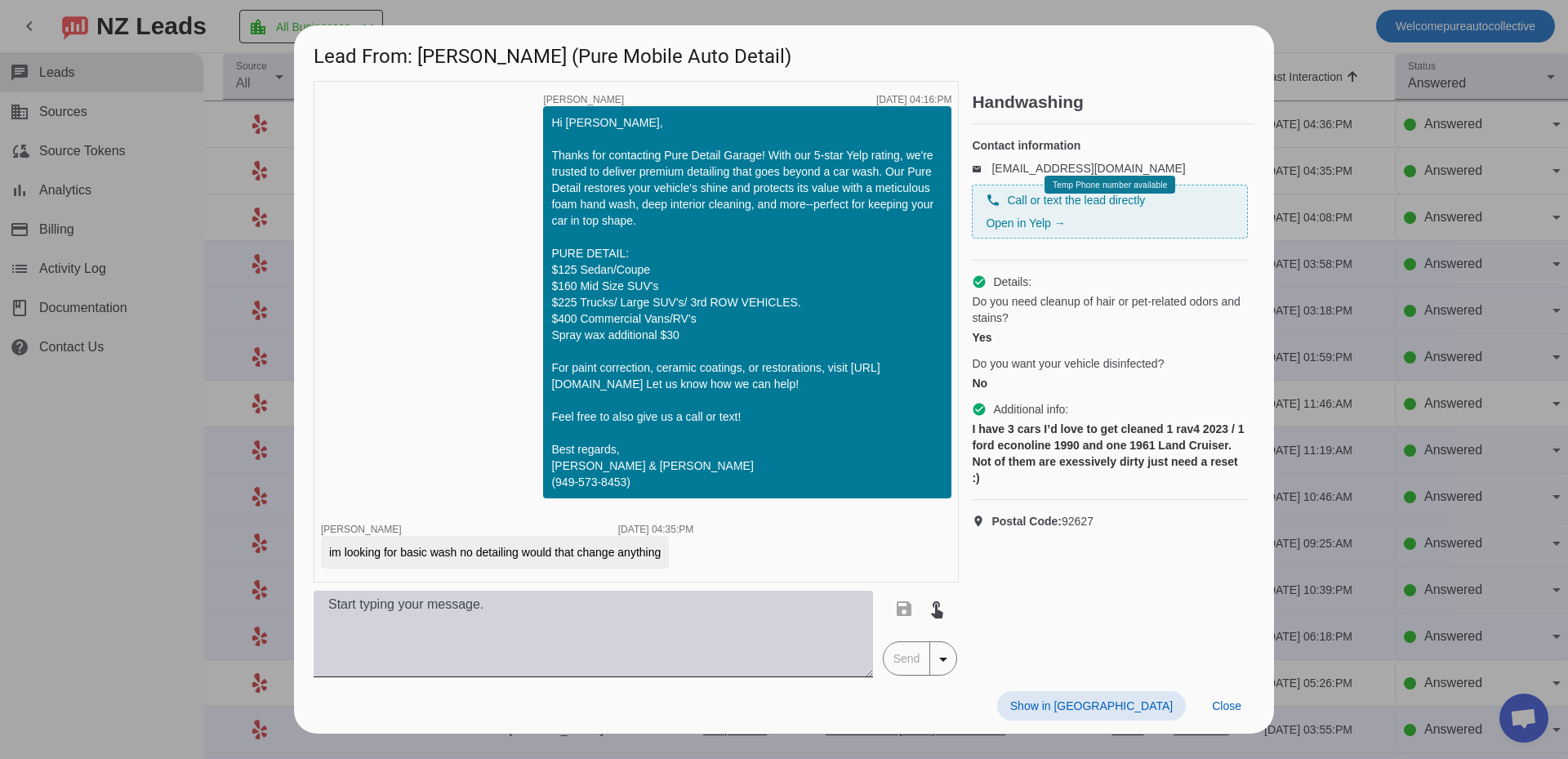
click at [590, 645] on textarea at bounding box center [593, 634] width 559 height 87
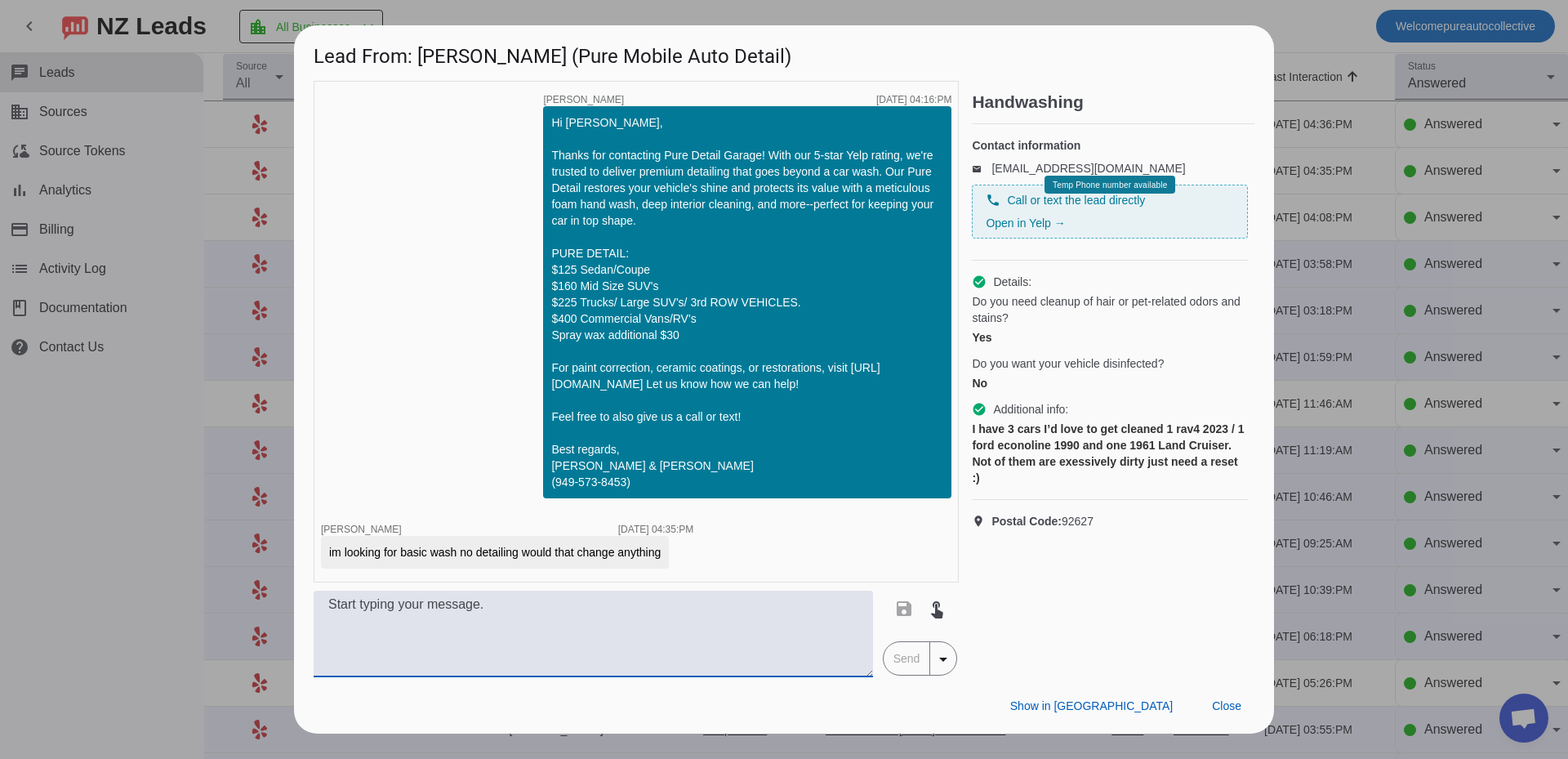
click at [504, 620] on textarea at bounding box center [593, 634] width 559 height 87
type textarea "We would probably not be a good fit for you. We only provide details."
click at [900, 652] on span "Send" at bounding box center [907, 658] width 47 height 32
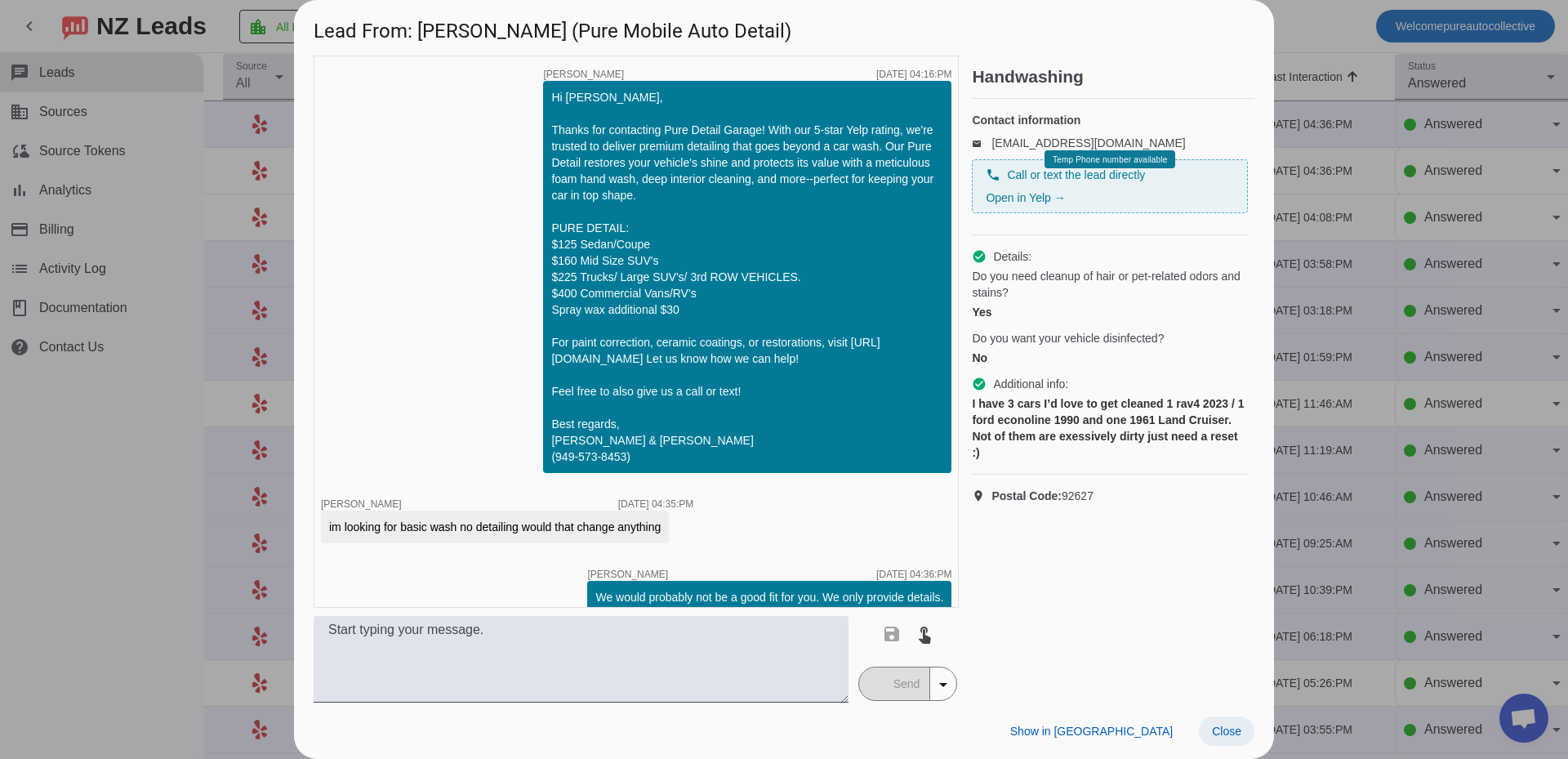
scroll to position [20, 0]
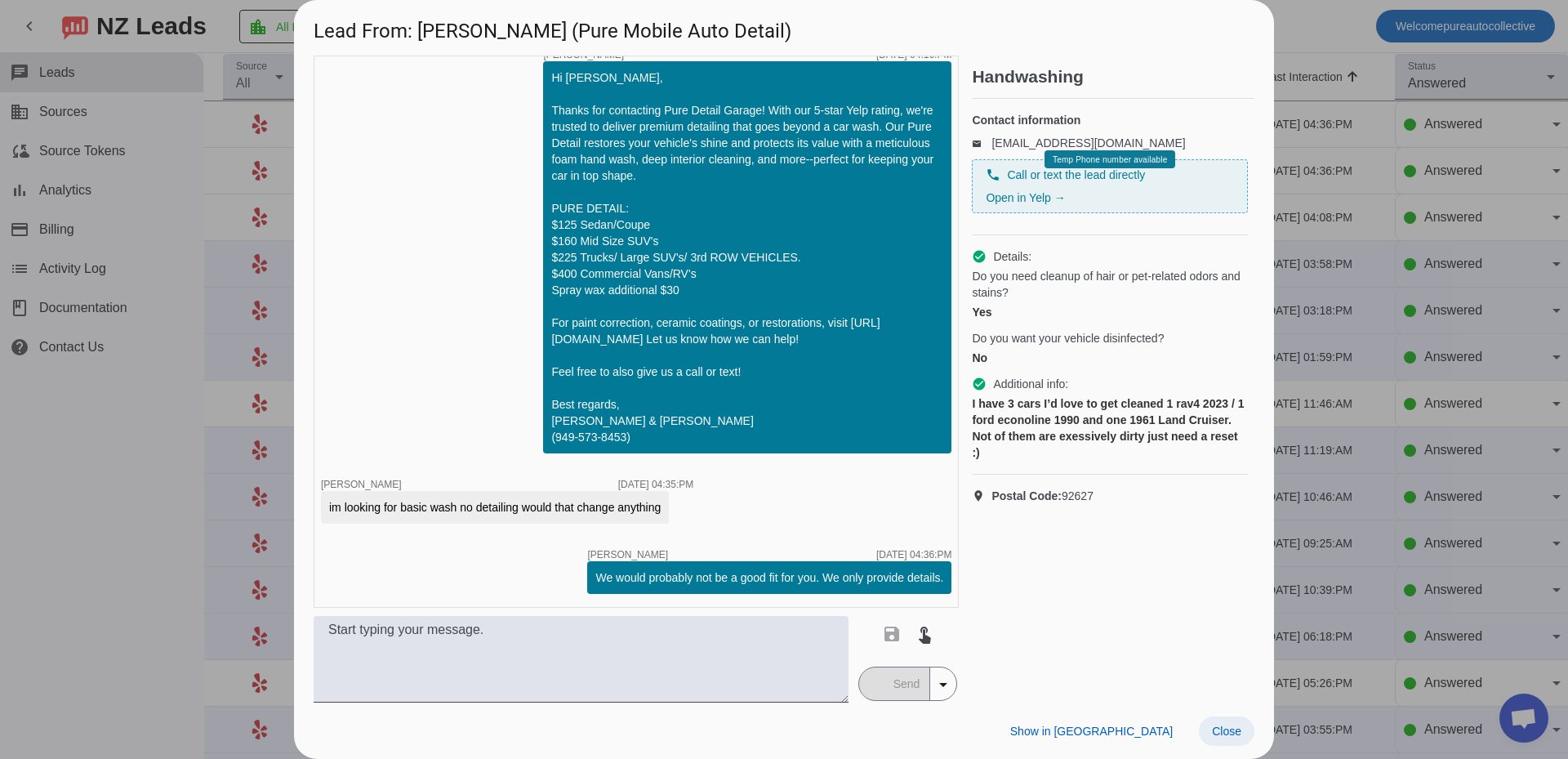
click at [1225, 707] on div "Show in Yelp Close" at bounding box center [784, 730] width 980 height 56
click at [1229, 738] on span at bounding box center [1227, 730] width 56 height 30
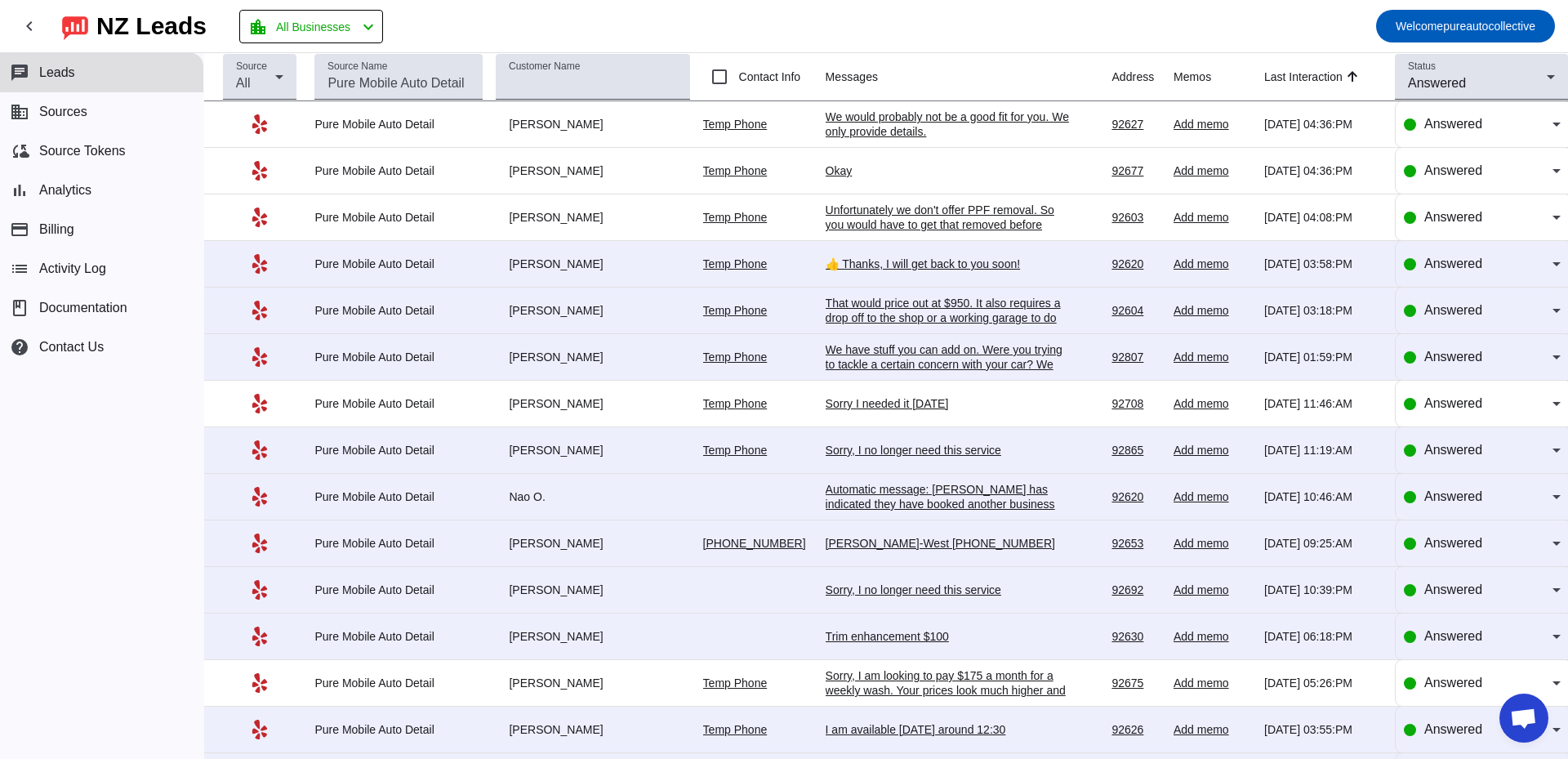
click at [831, 175] on div "Okay" at bounding box center [947, 170] width 245 height 14
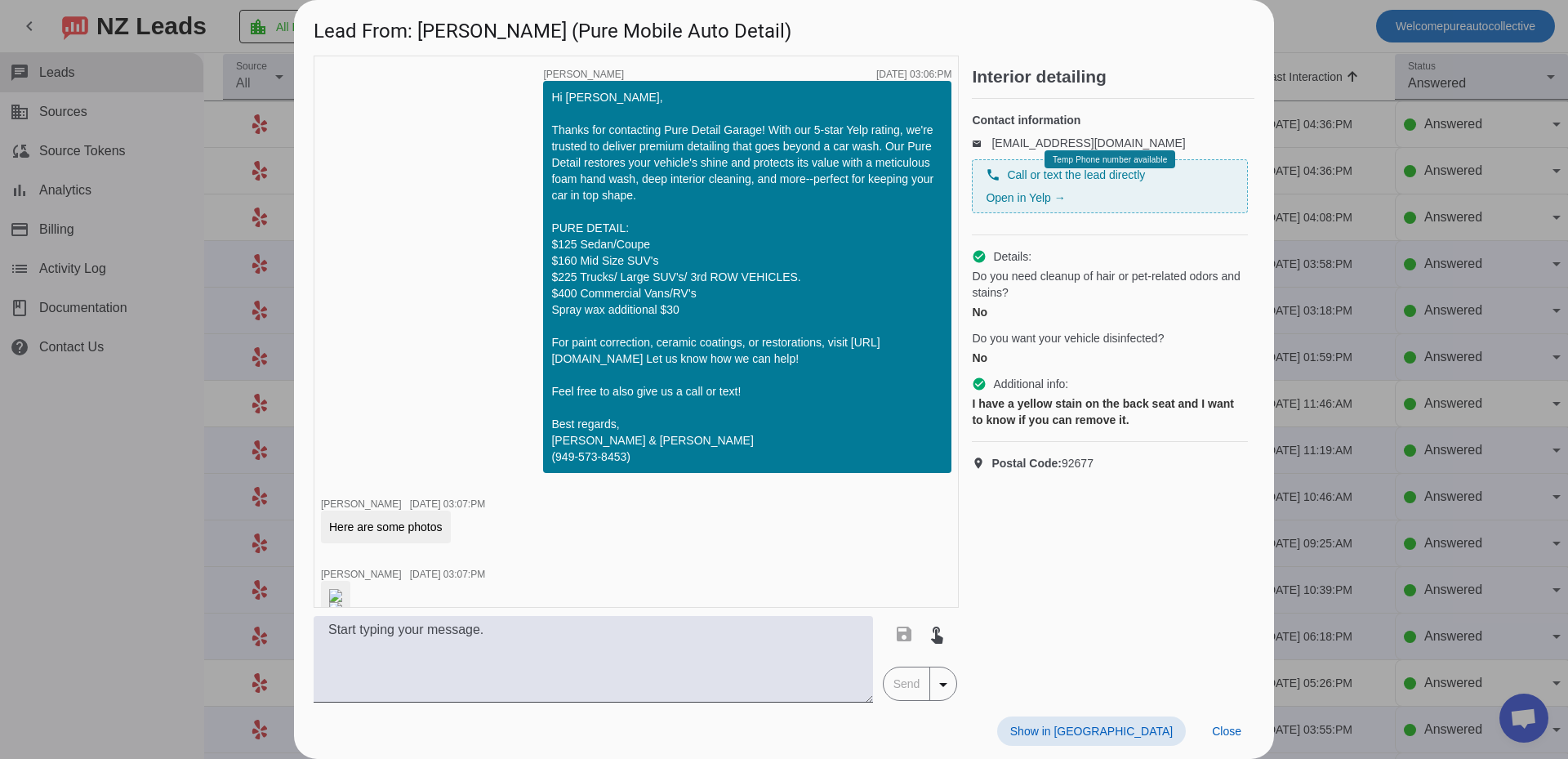
scroll to position [1868, 0]
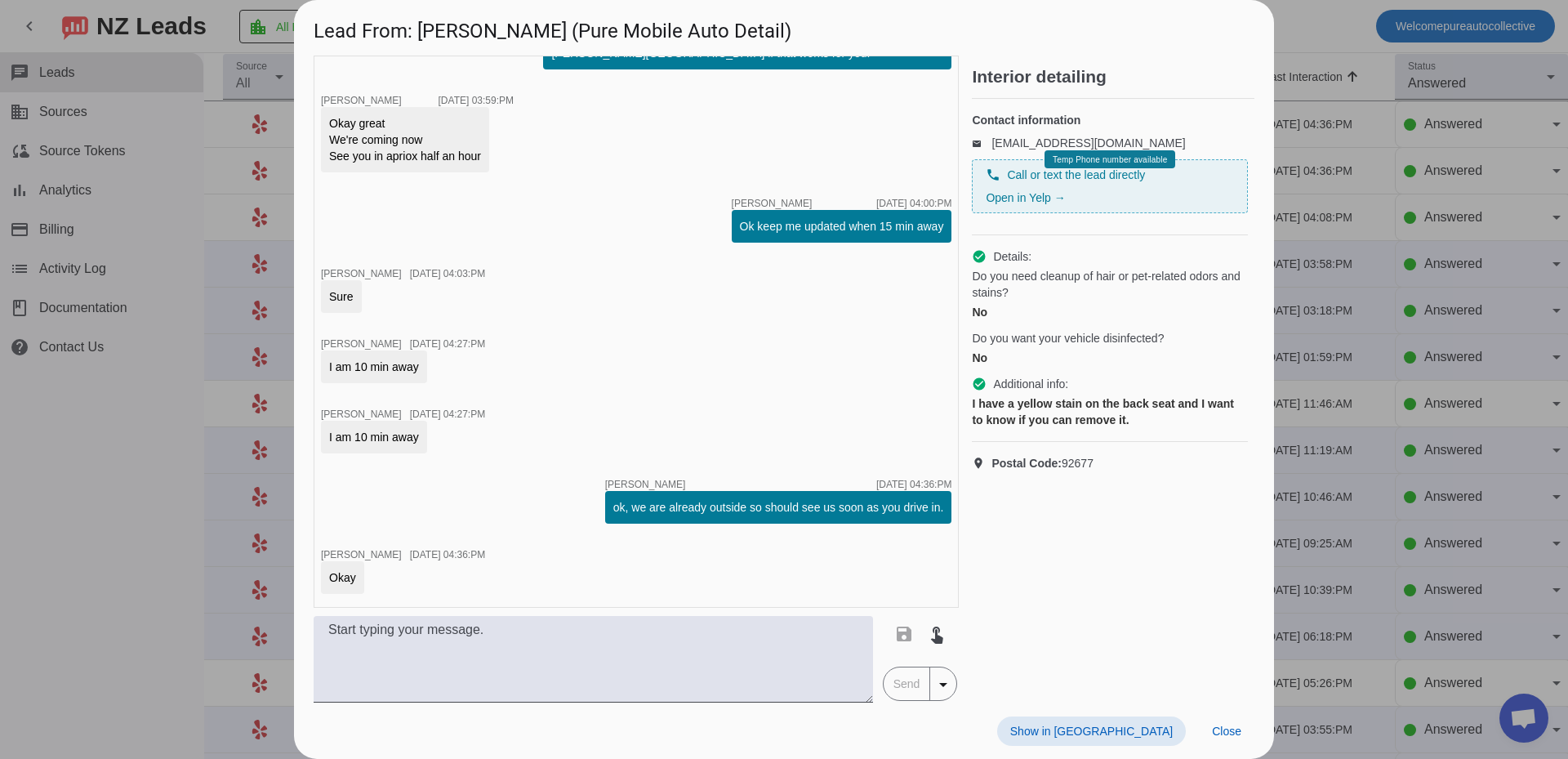
click at [1324, 362] on div at bounding box center [784, 379] width 1568 height 759
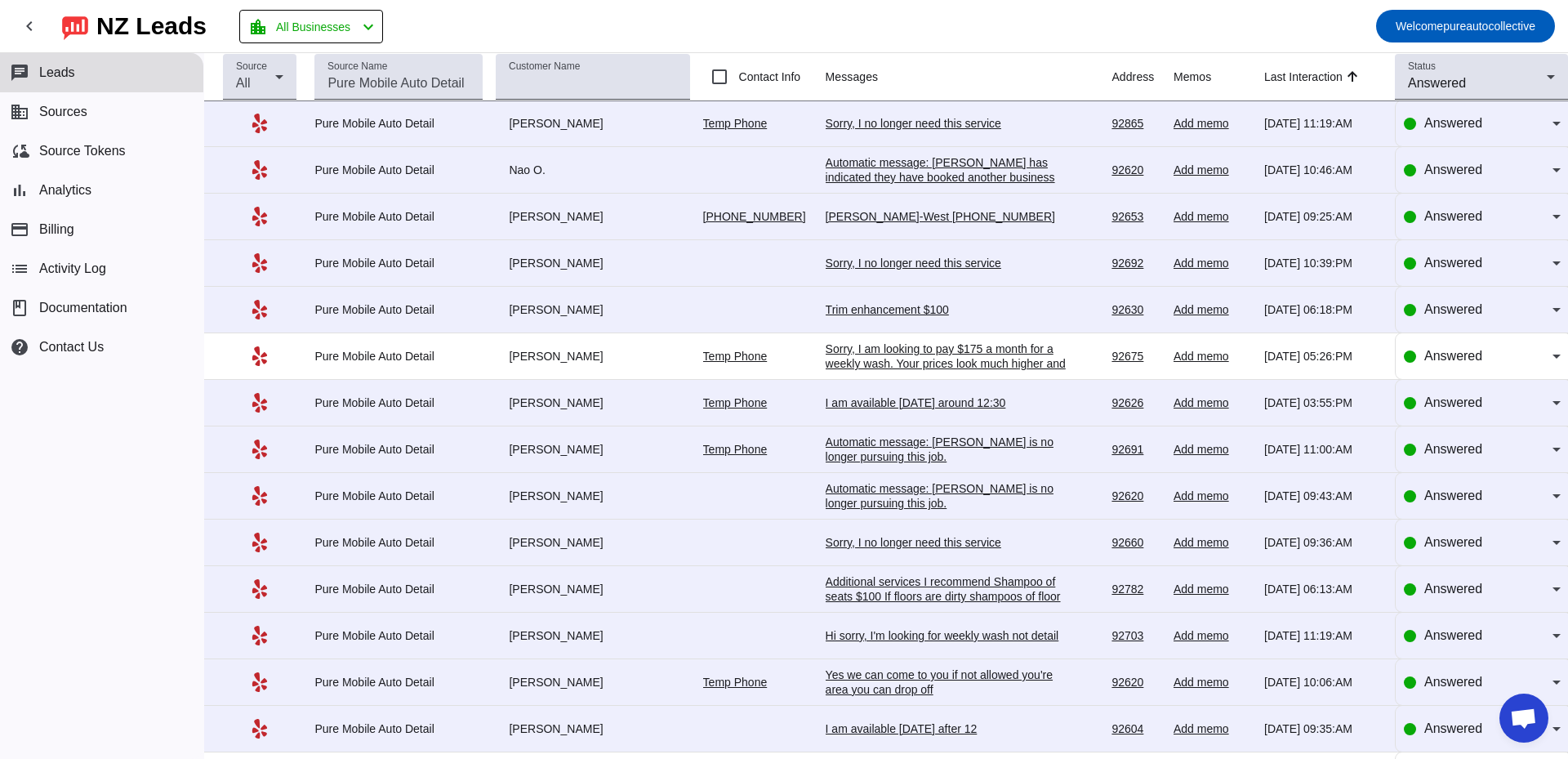
scroll to position [0, 0]
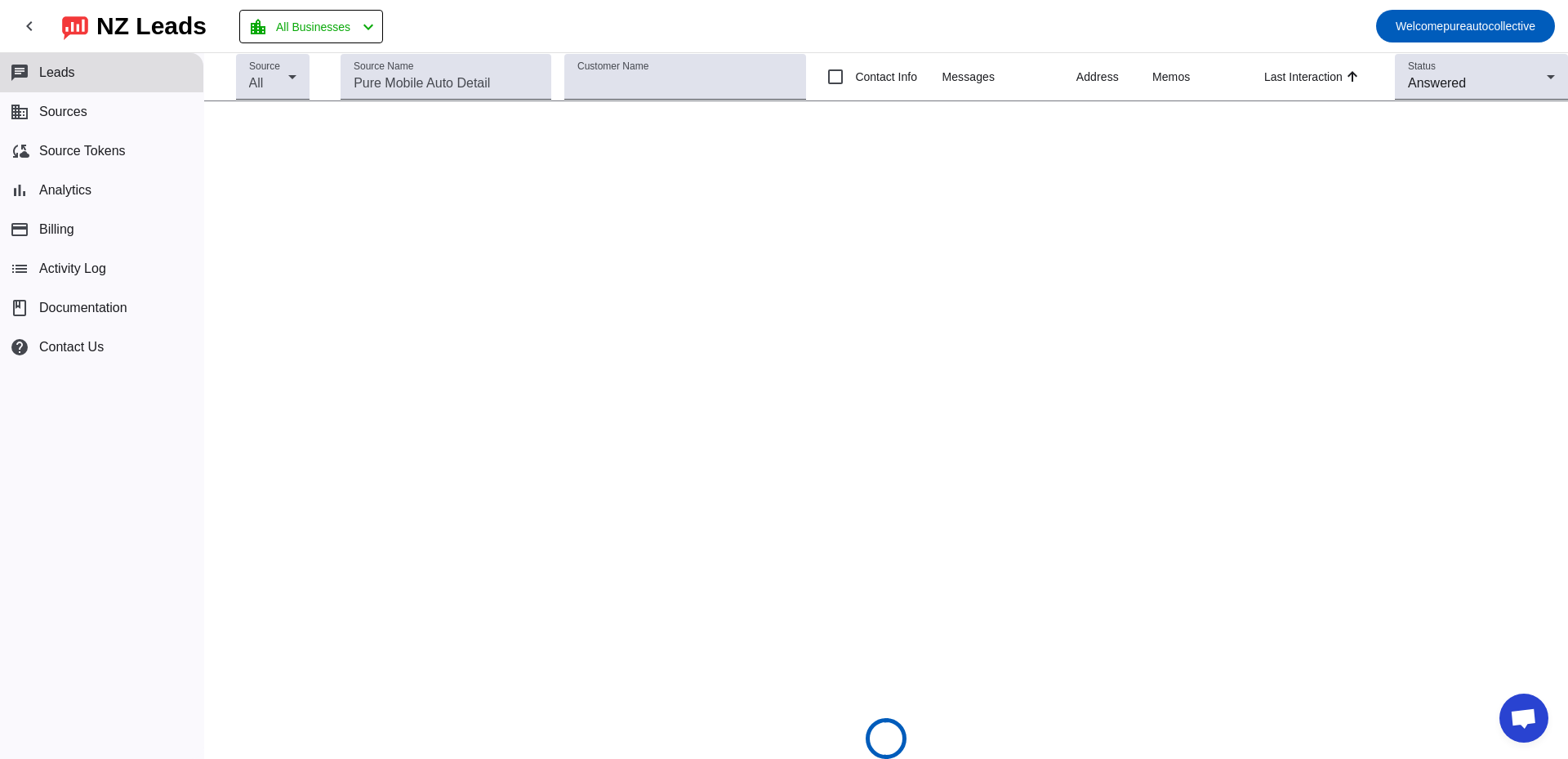
scroll to position [2899, 0]
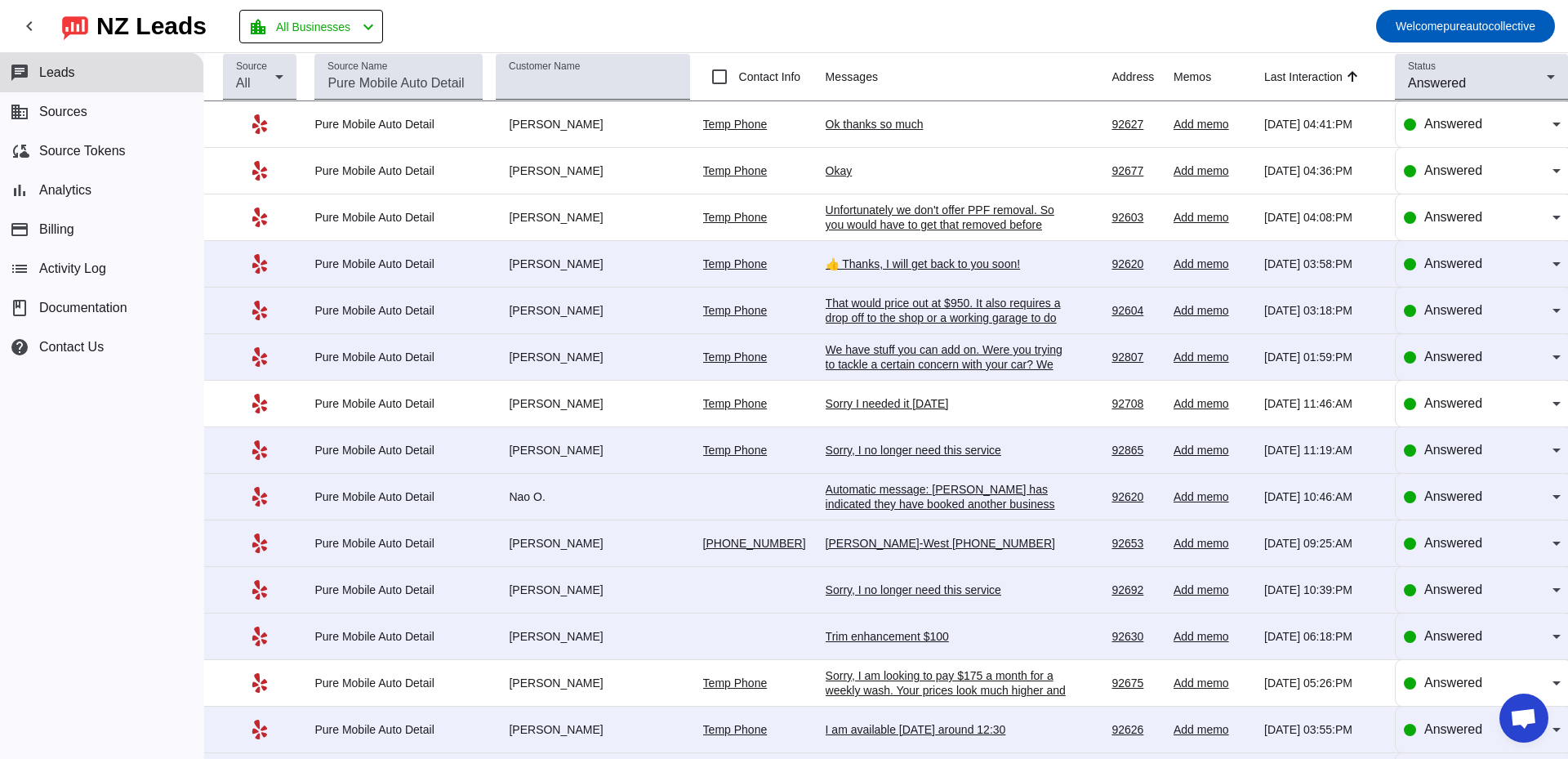
click at [855, 125] on div "Ok thanks so much" at bounding box center [947, 124] width 245 height 14
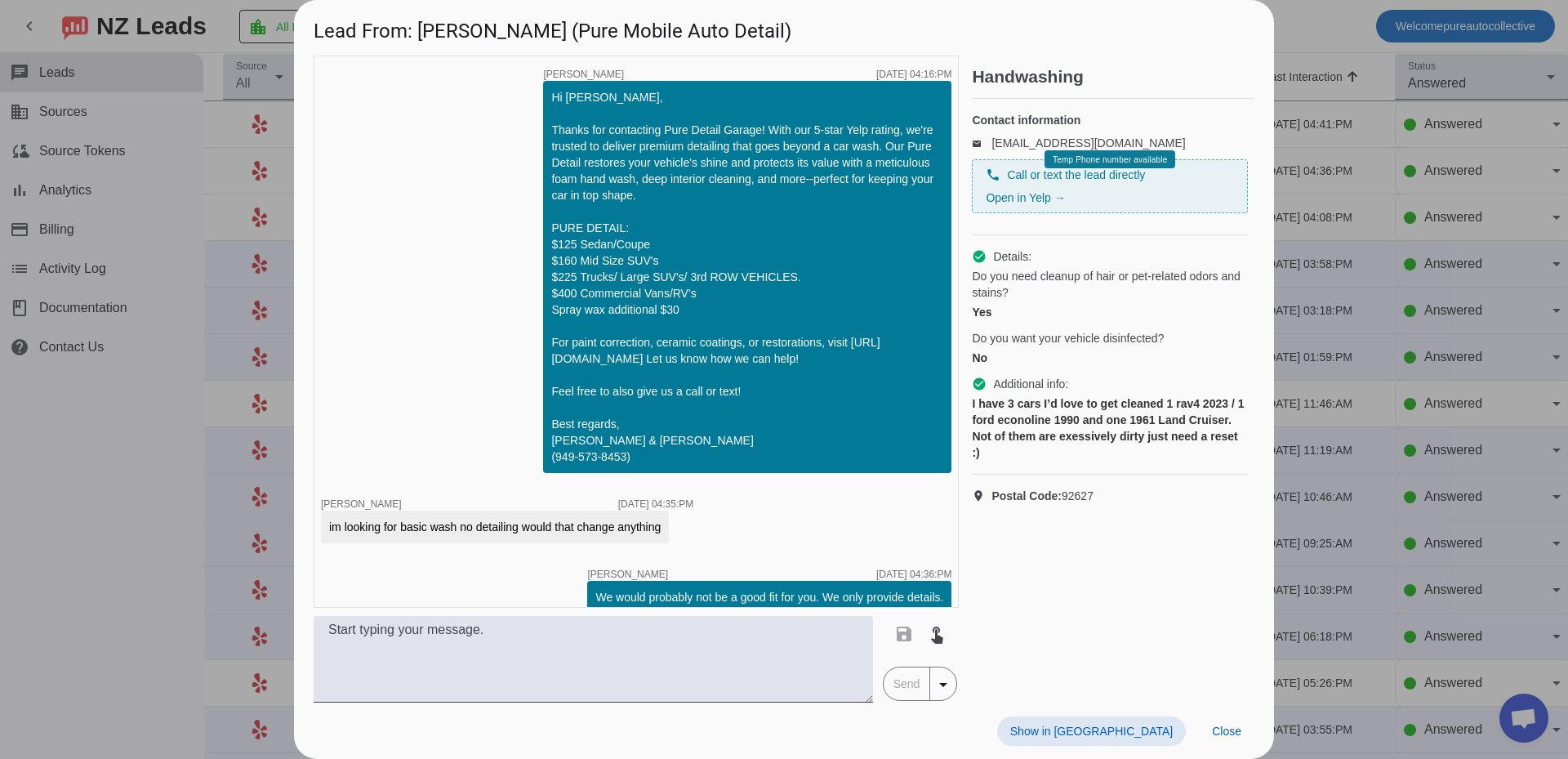
scroll to position [230, 0]
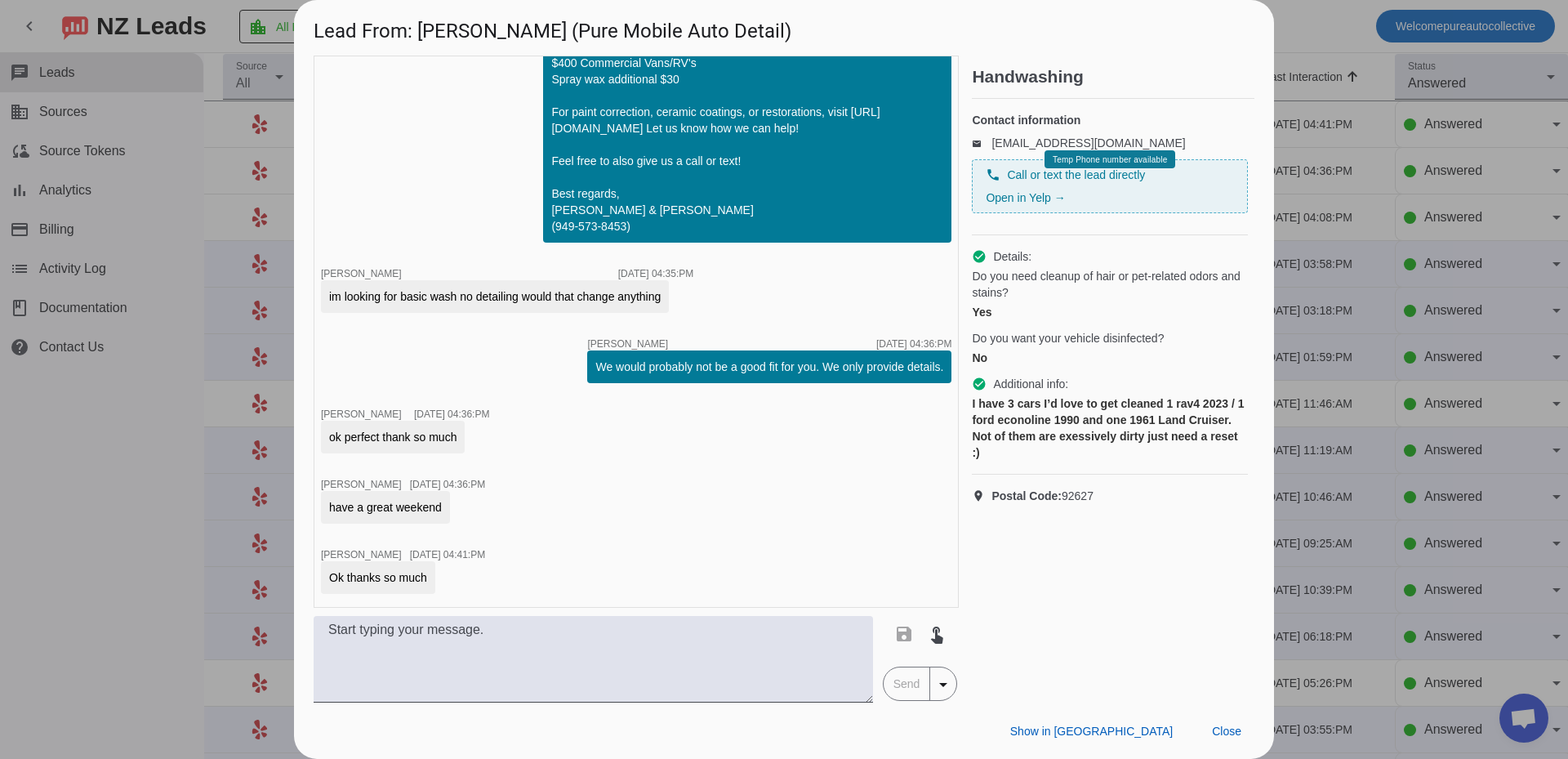
click at [1366, 356] on div at bounding box center [784, 379] width 1568 height 759
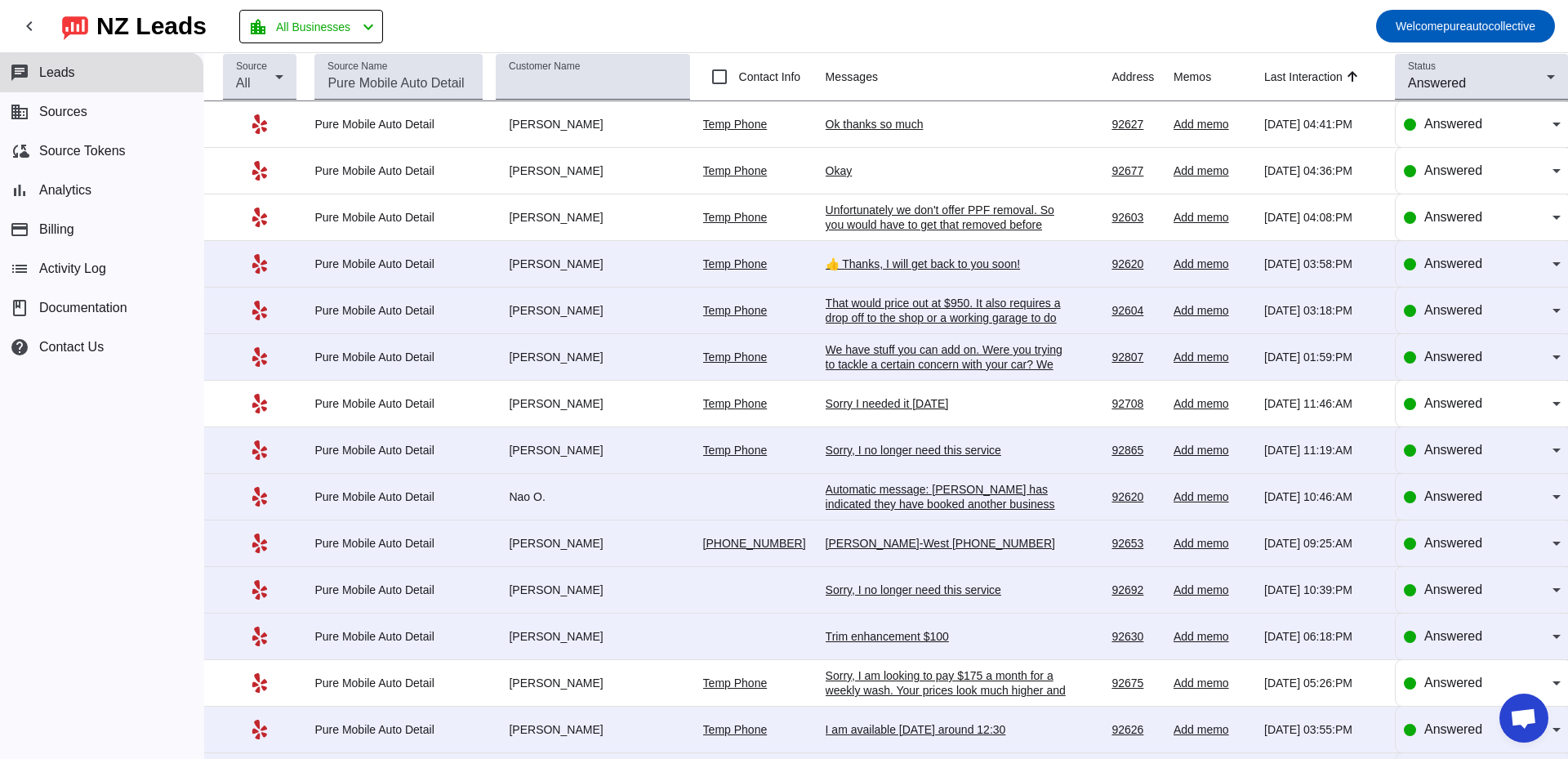
click at [858, 228] on div "Unfortunately we don't offer PPF removal. So you would have to get that removed…" at bounding box center [947, 239] width 245 height 73
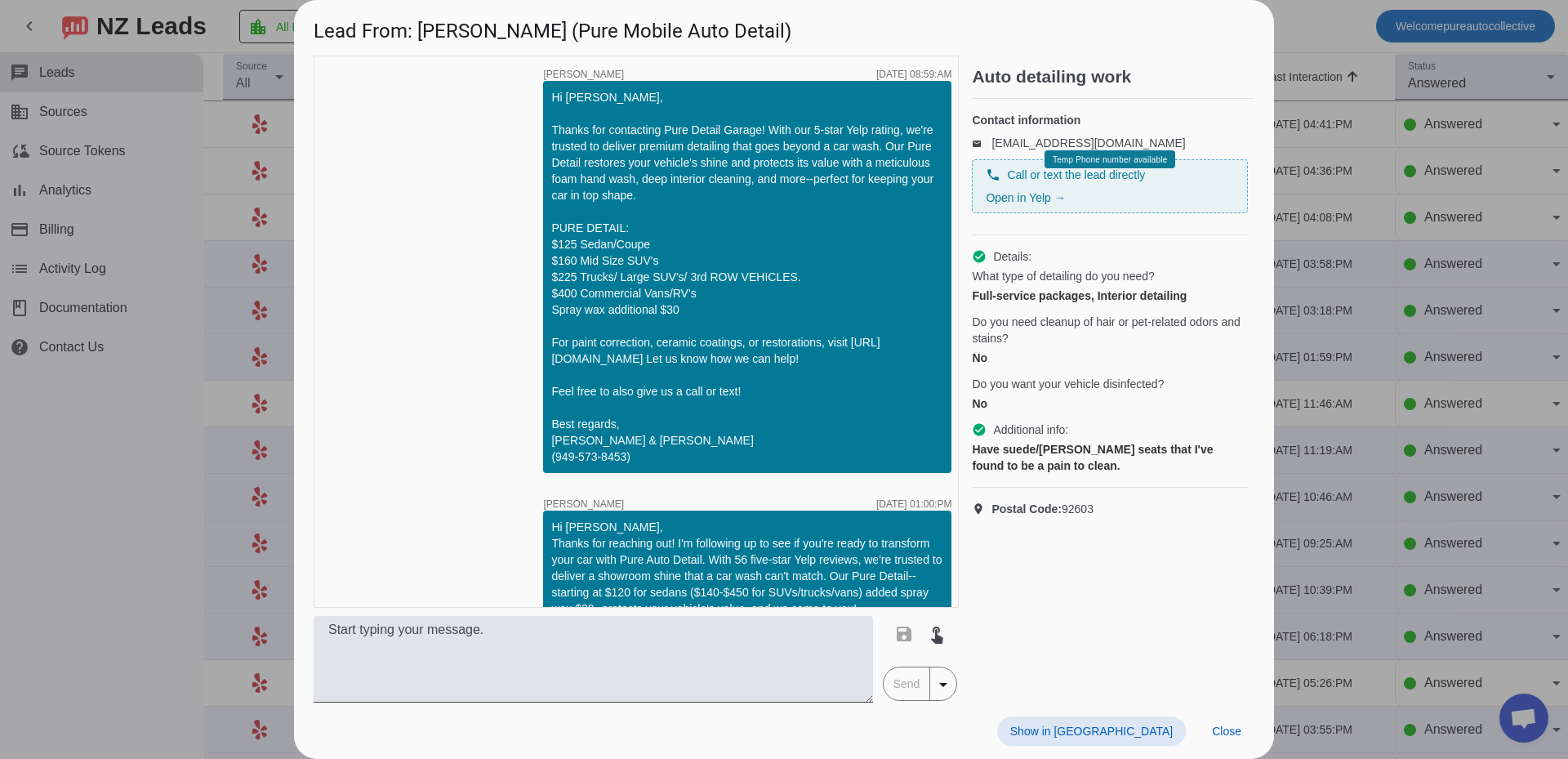
scroll to position [1302, 0]
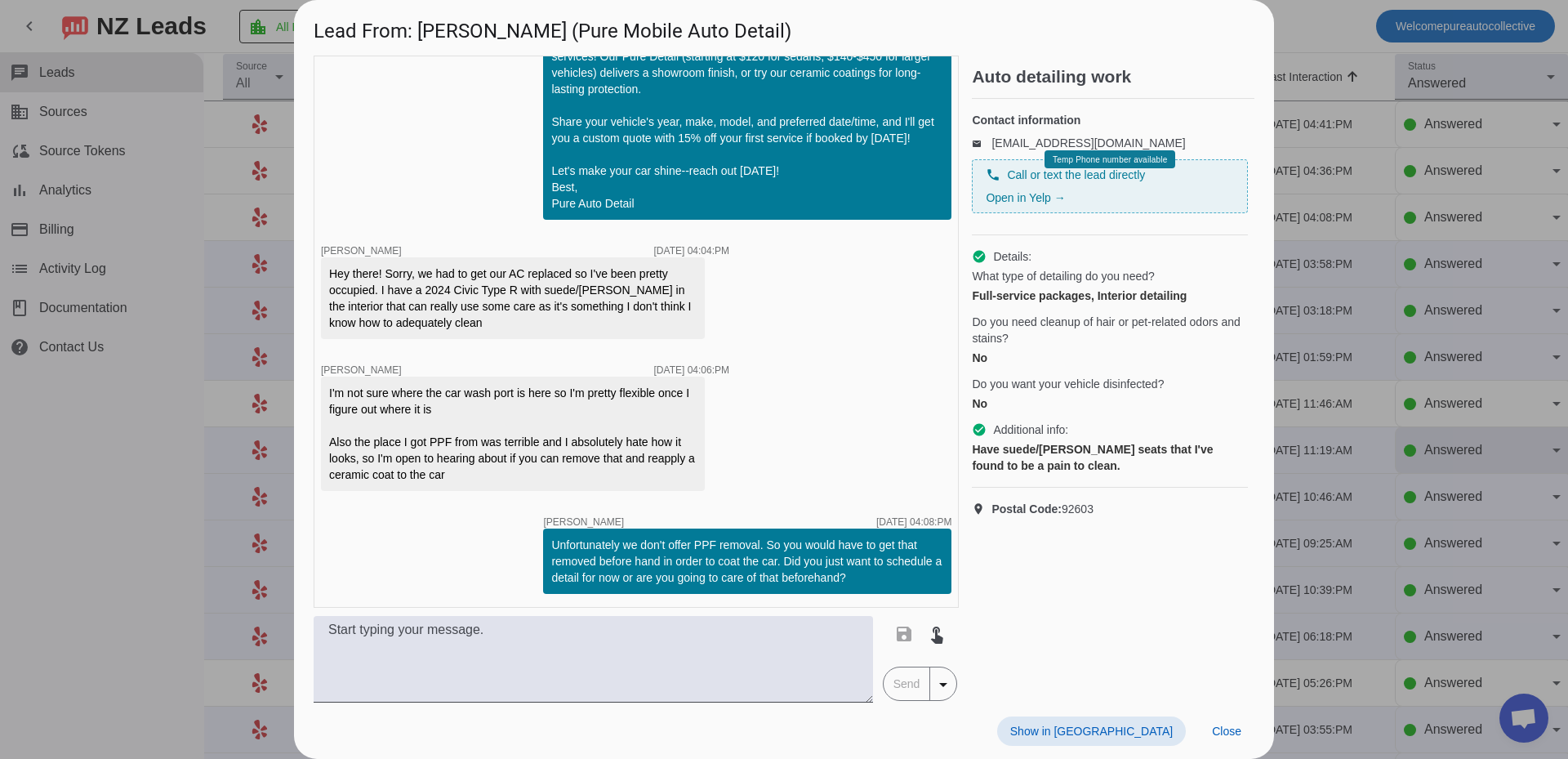
drag, startPoint x: 1522, startPoint y: 428, endPoint x: 1508, endPoint y: 433, distance: 14.9
click at [1509, 433] on div at bounding box center [784, 379] width 1568 height 759
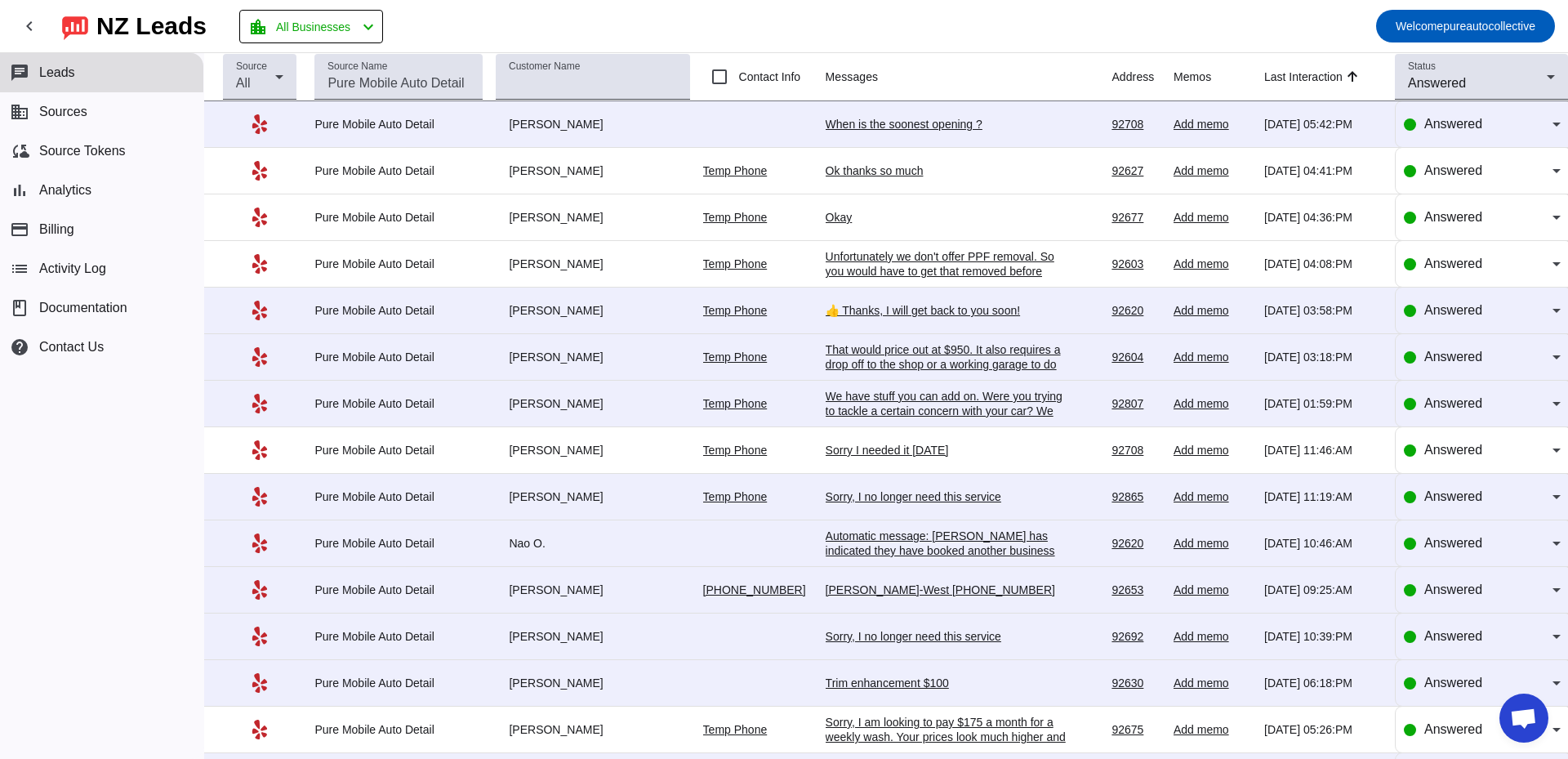
click at [910, 128] on div "When is the soonest opening ?" at bounding box center [947, 124] width 245 height 14
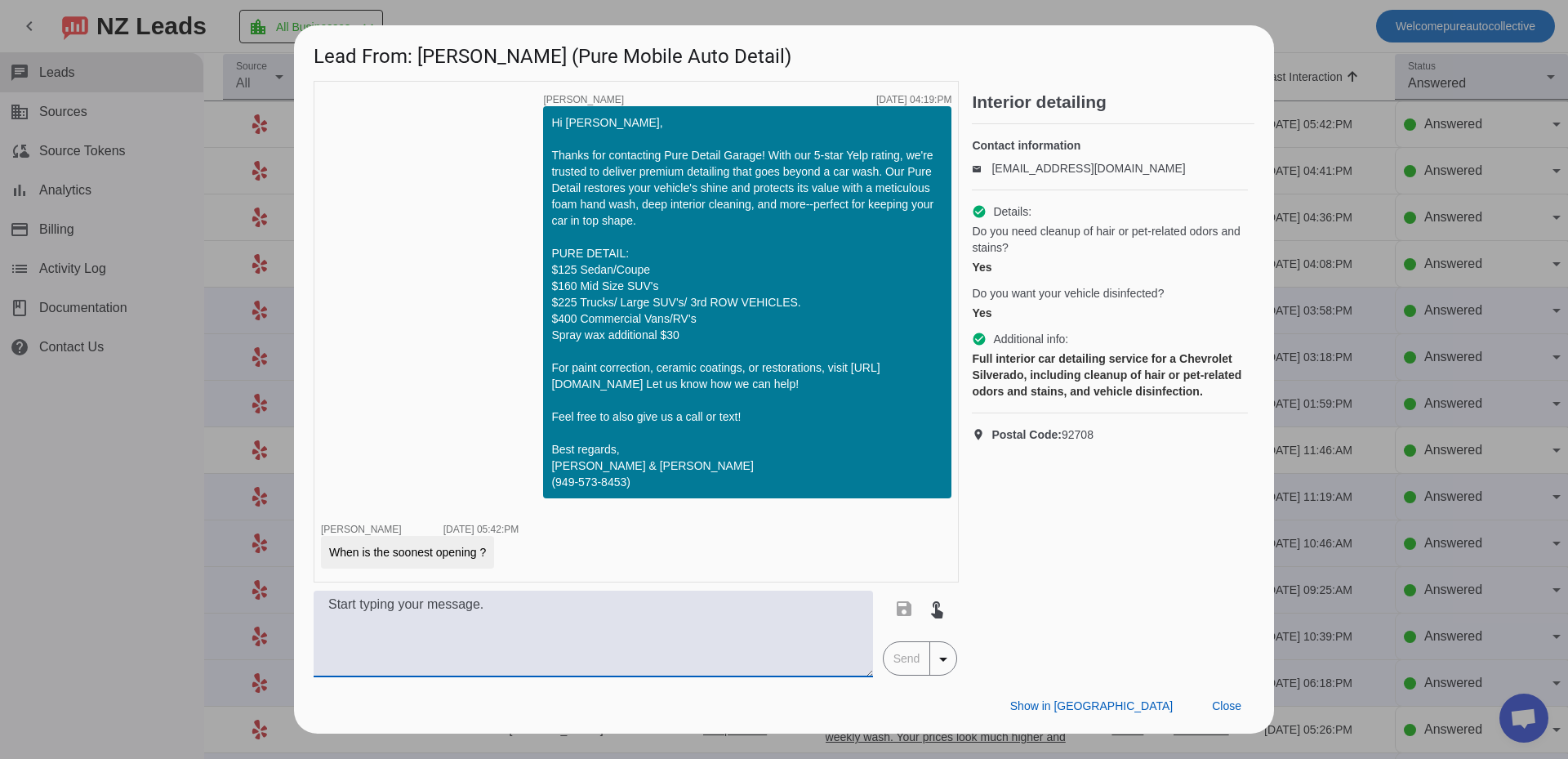
click at [626, 626] on textarea at bounding box center [593, 634] width 559 height 87
type textarea "Whats the city your in?"
click at [884, 654] on span "Send" at bounding box center [907, 658] width 47 height 32
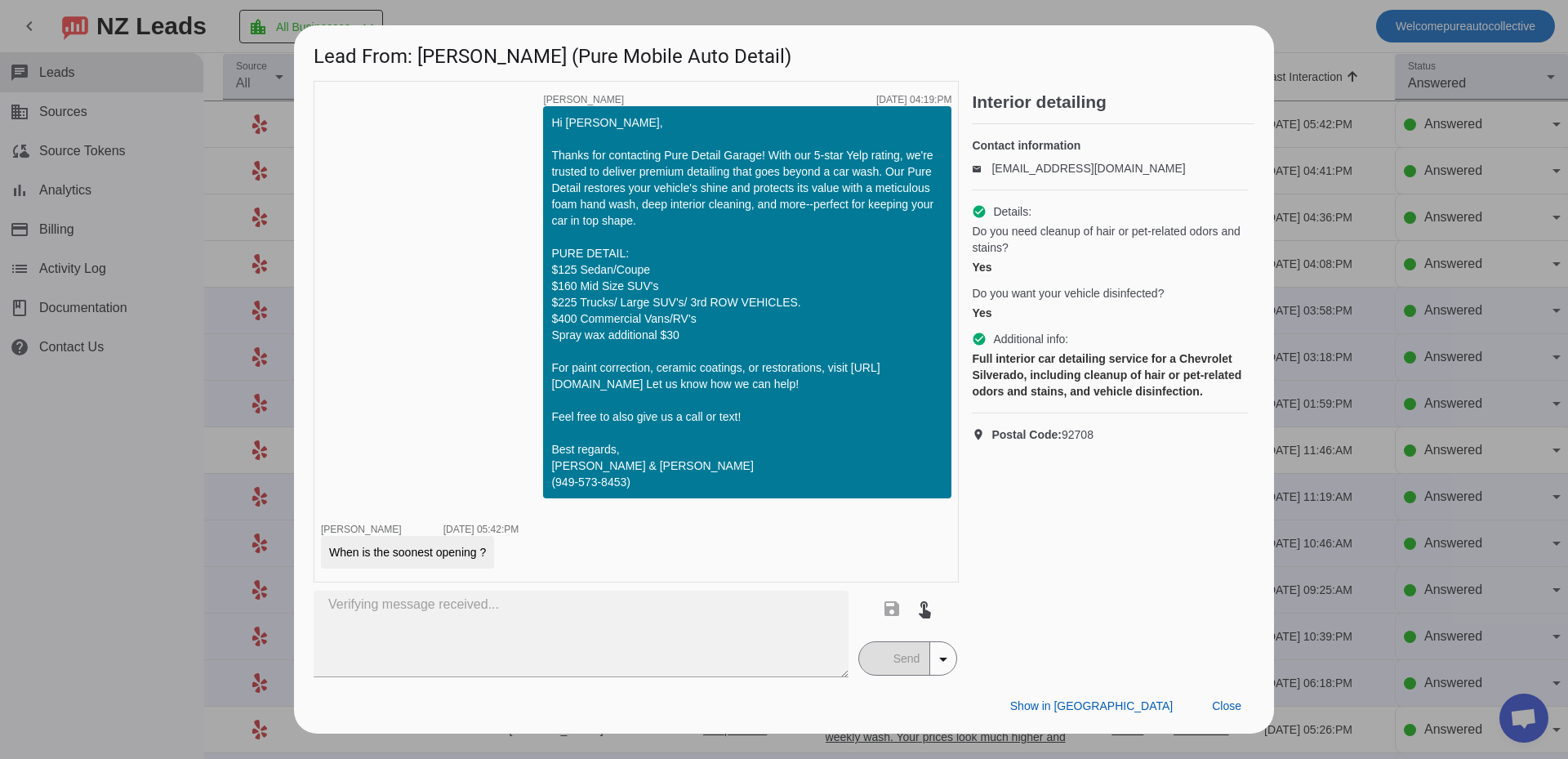
click at [441, 336] on div "timer close Edwin G. 8/24/2025, 04:19:PM Hi Jesica, Thanks for contacting Pure …" at bounding box center [636, 332] width 645 height 502
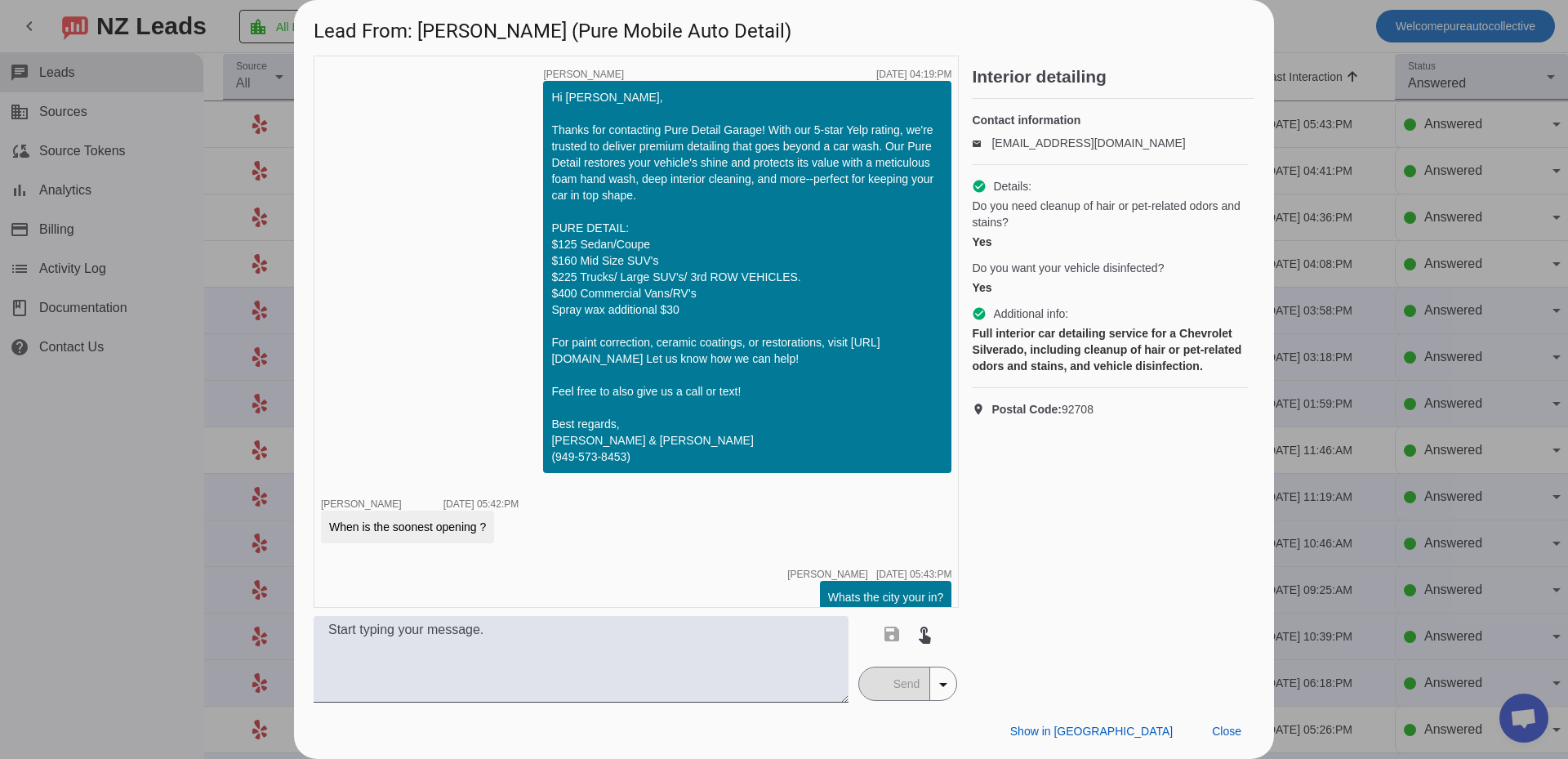
scroll to position [20, 0]
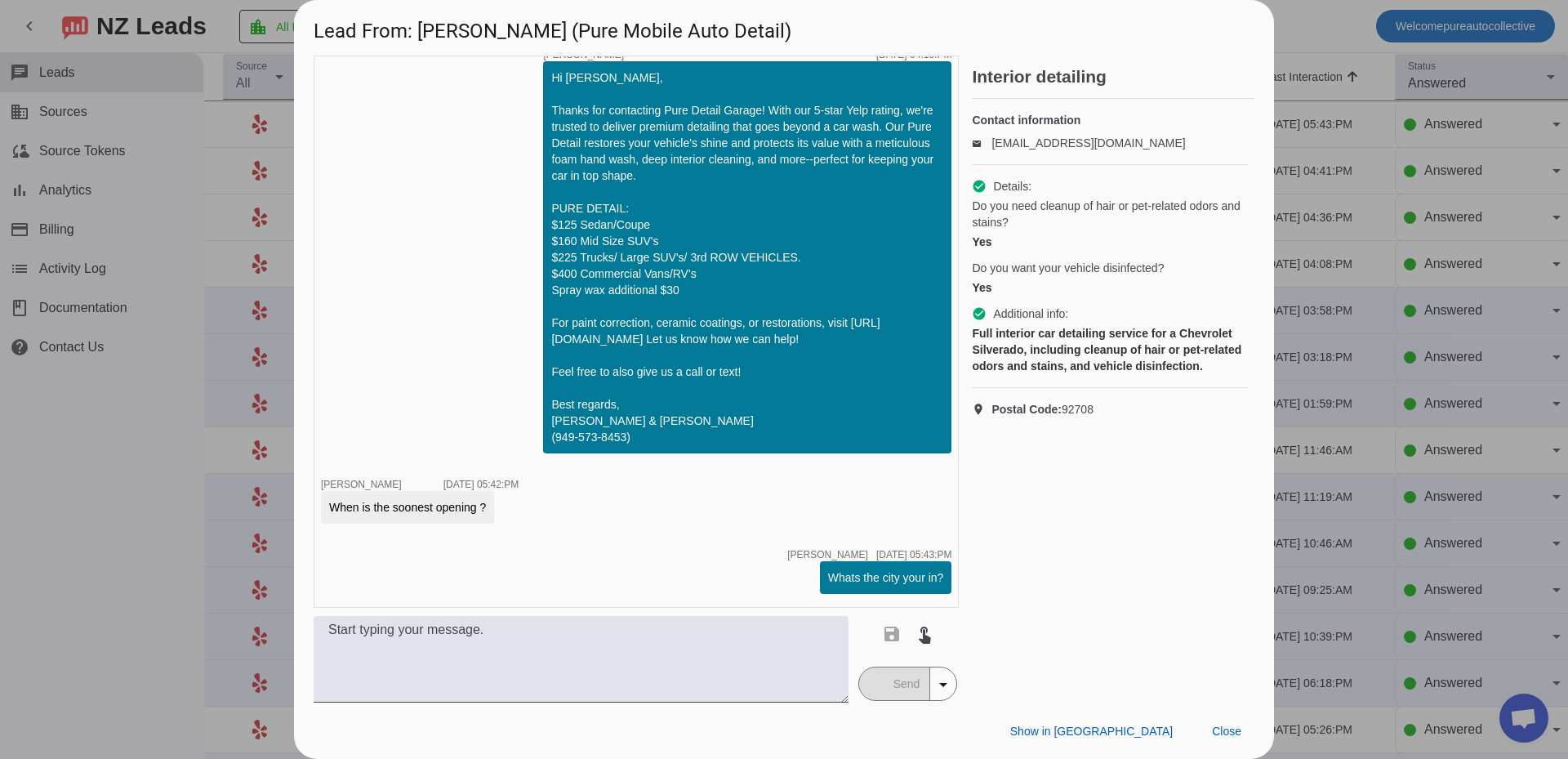
click at [1451, 370] on div at bounding box center [784, 379] width 1568 height 759
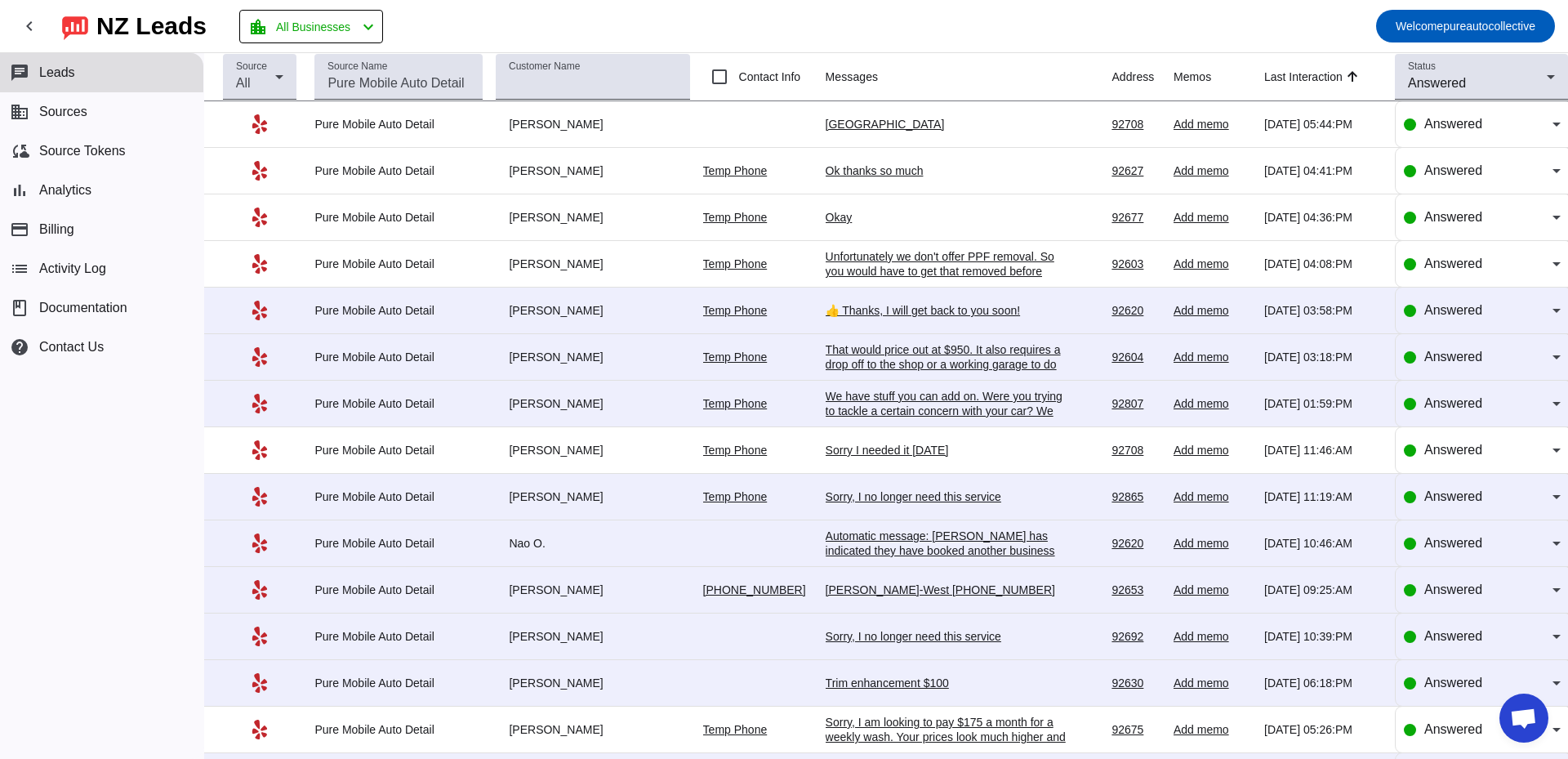
click at [854, 118] on div "Anaheim hills" at bounding box center [947, 124] width 245 height 14
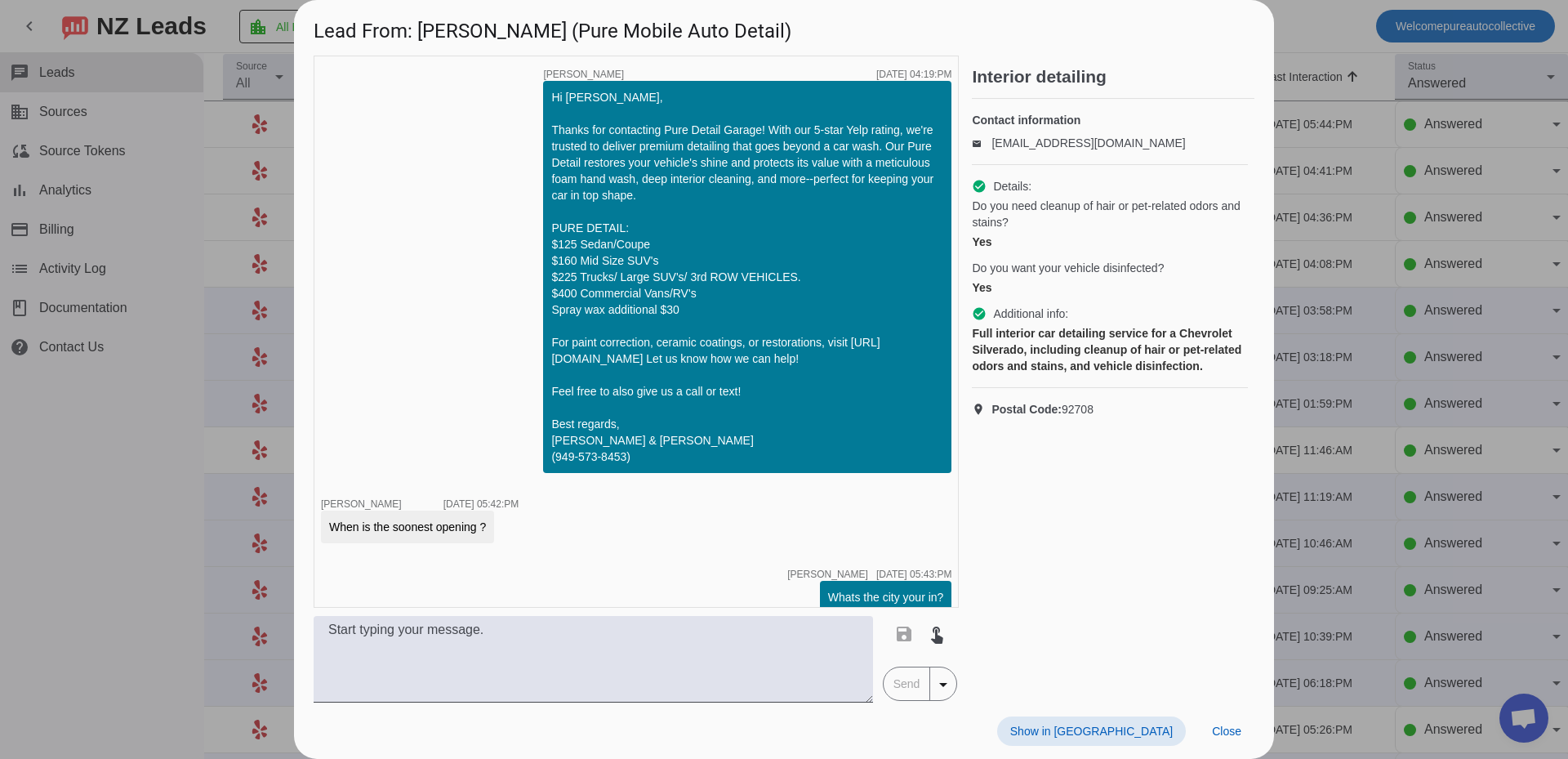
scroll to position [90, 0]
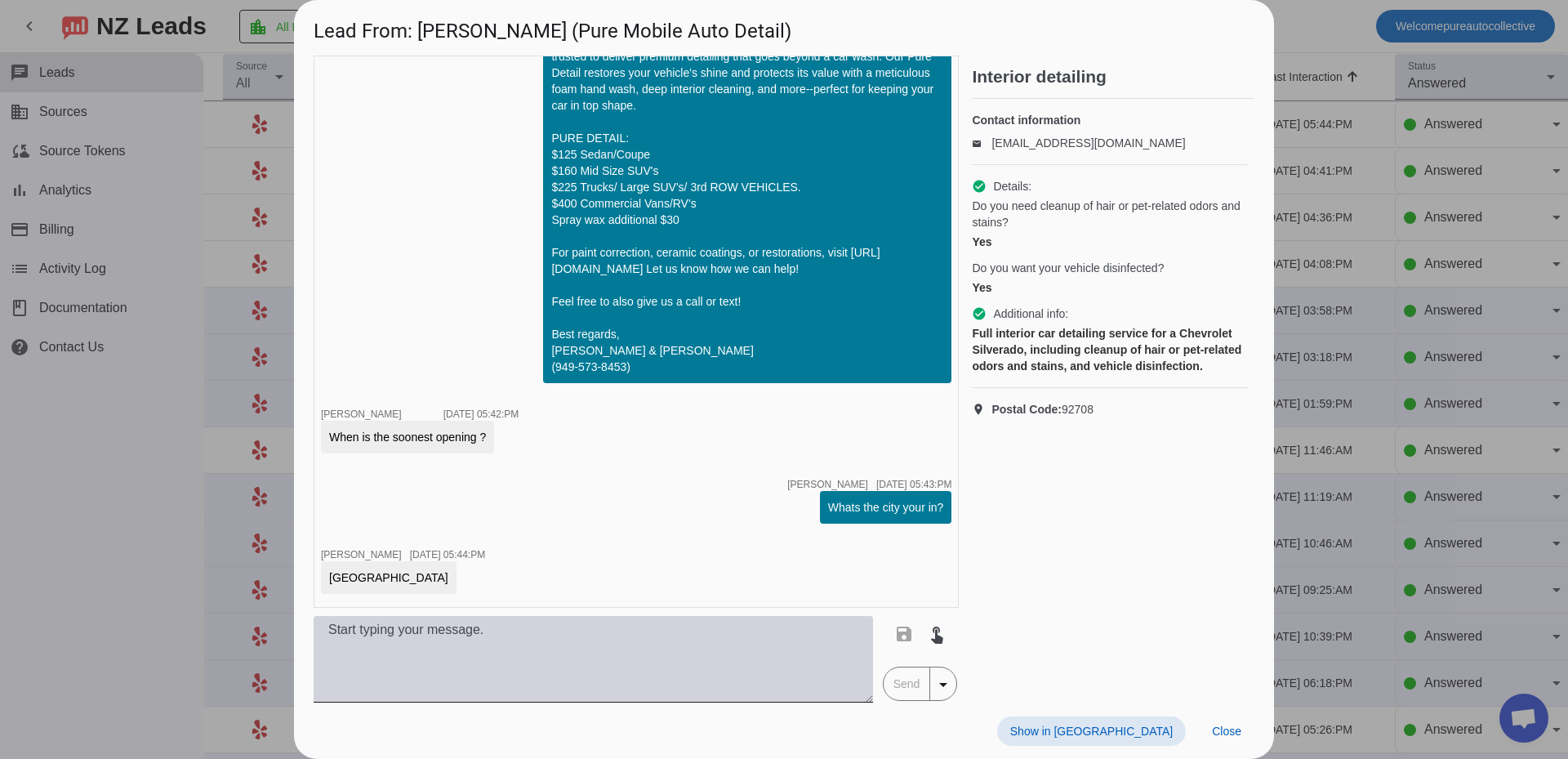
click at [522, 628] on textarea at bounding box center [593, 659] width 559 height 87
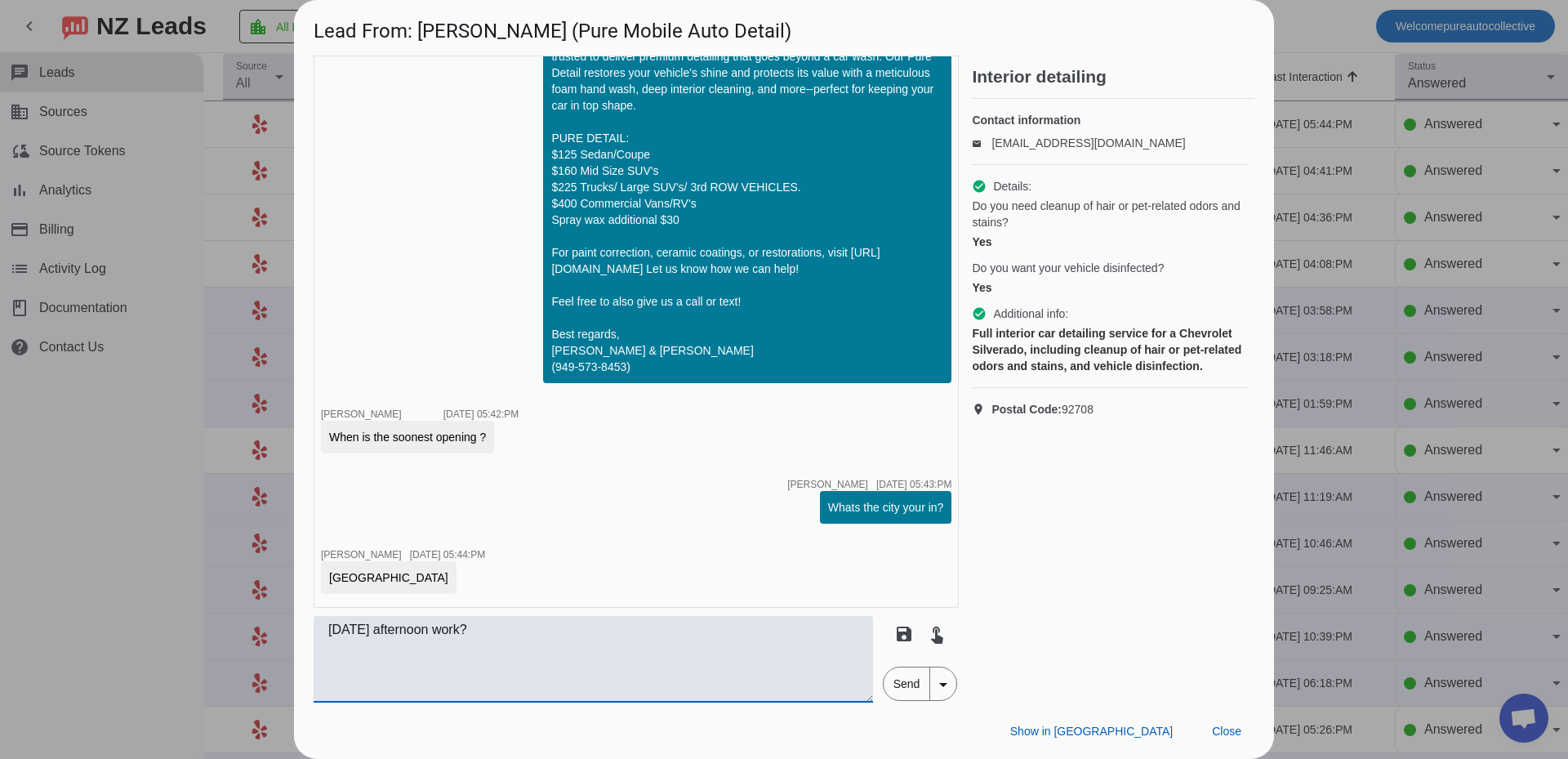
type textarea "Tomorrow afternoon work?"
click at [923, 690] on span "Send" at bounding box center [907, 684] width 47 height 32
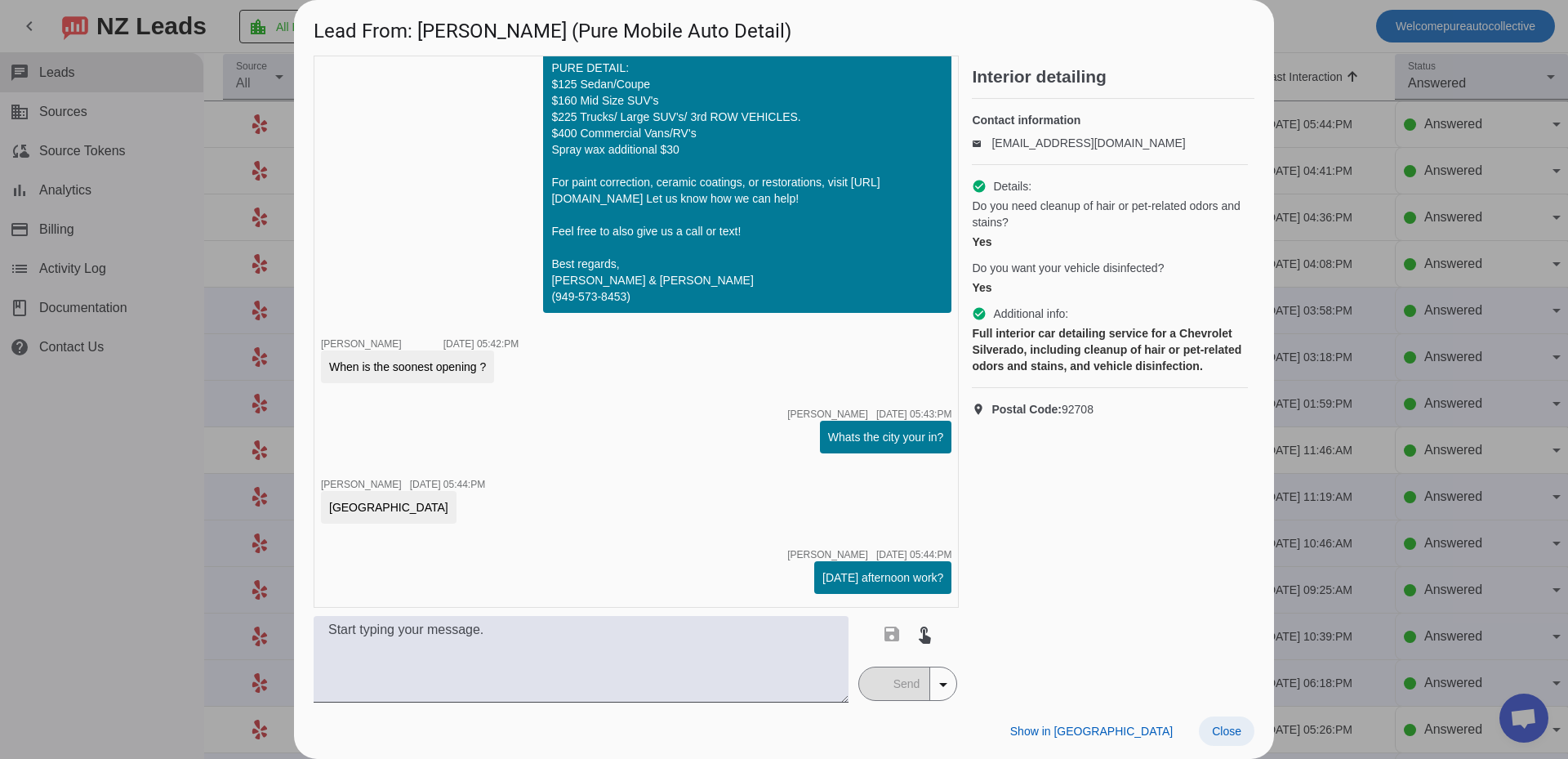
click at [1224, 730] on span "Close" at bounding box center [1226, 730] width 30 height 13
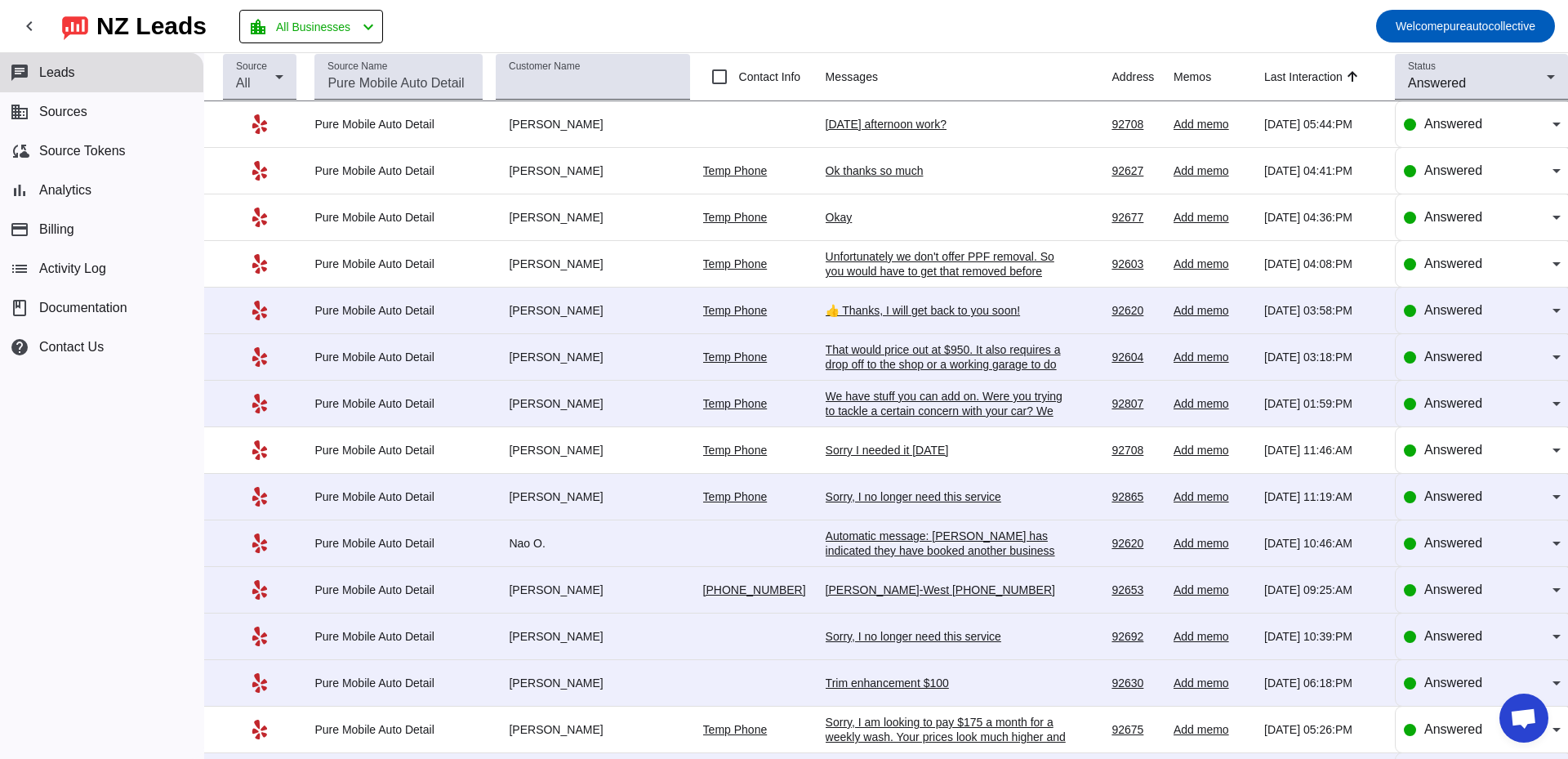
click at [854, 122] on div "Tomorrow afternoon work?" at bounding box center [947, 124] width 245 height 14
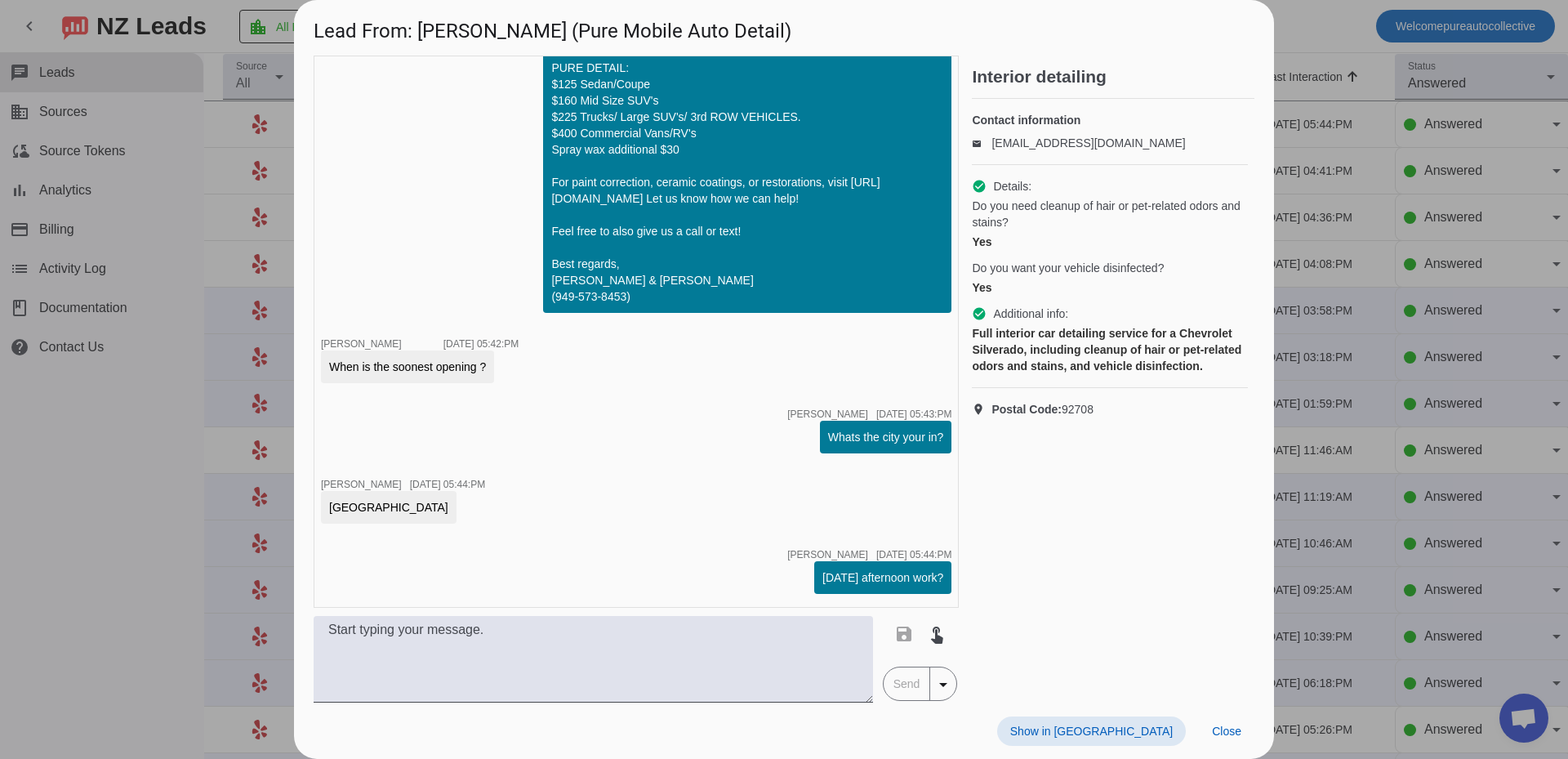
click at [1226, 415] on div "location_on Postal Code: 92708" at bounding box center [1110, 409] width 276 height 42
click at [1401, 389] on div at bounding box center [784, 379] width 1568 height 759
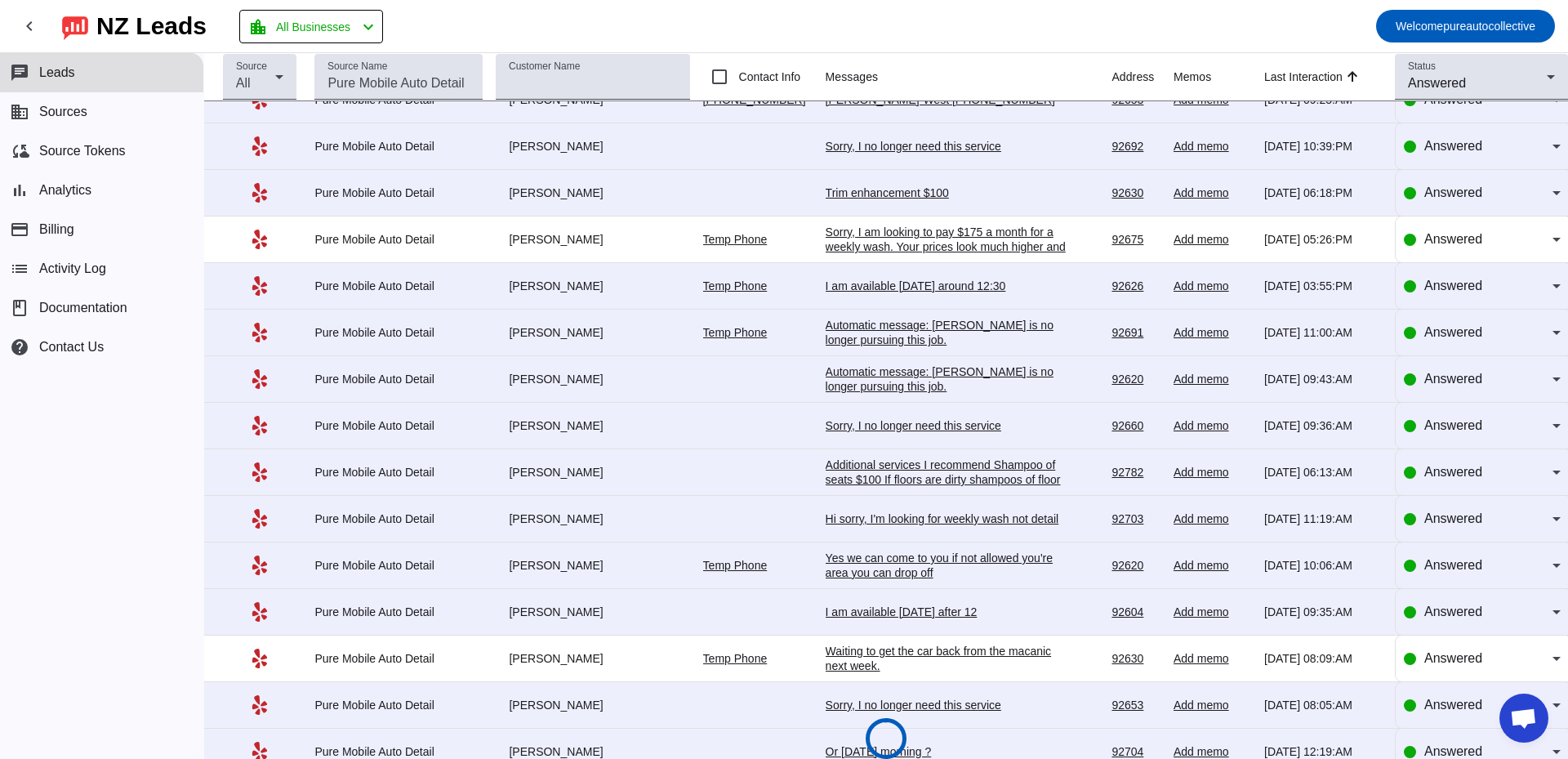
scroll to position [0, 0]
